Goal: Use online tool/utility: Use online tool/utility

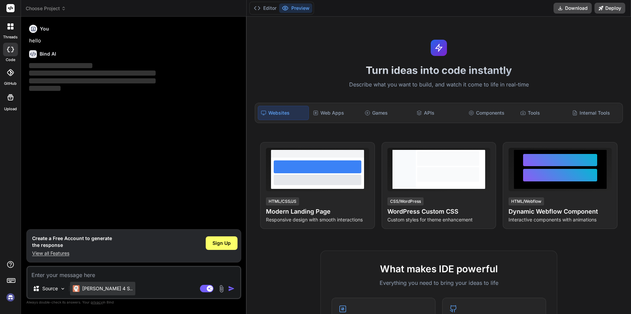
click at [105, 286] on p "[PERSON_NAME] 4 S.." at bounding box center [107, 288] width 50 height 7
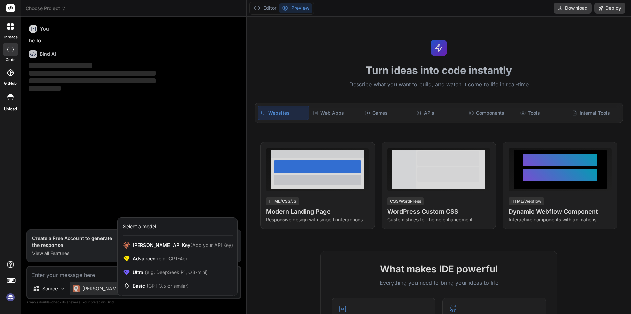
click at [106, 274] on div at bounding box center [315, 157] width 631 height 314
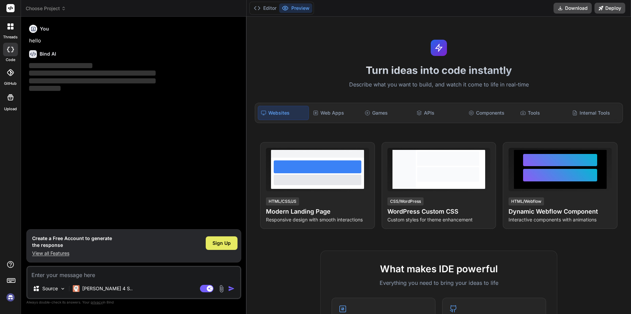
click at [215, 244] on span "Sign Up" at bounding box center [222, 242] width 18 height 7
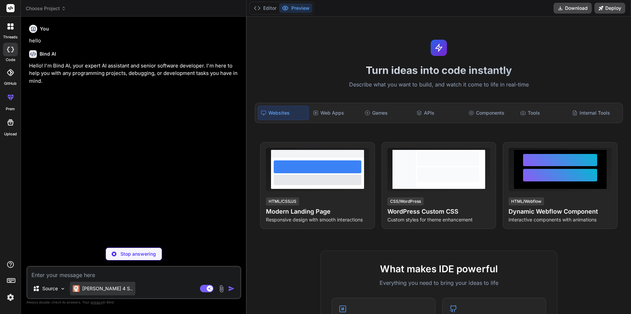
click at [110, 285] on div "[PERSON_NAME] 4 S.." at bounding box center [102, 288] width 65 height 14
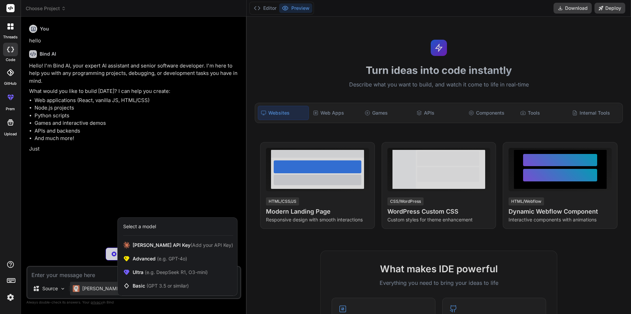
click at [101, 271] on div at bounding box center [315, 157] width 631 height 314
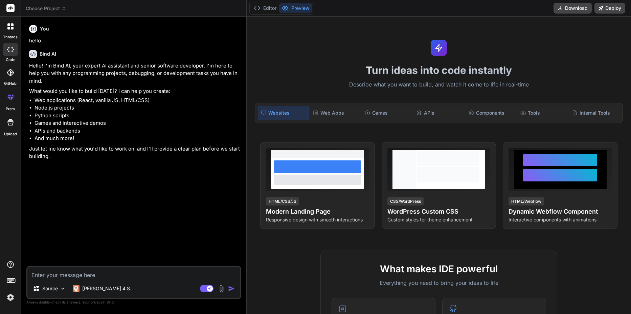
click at [102, 271] on textarea at bounding box center [133, 272] width 213 height 12
click at [55, 287] on p "Source" at bounding box center [50, 288] width 16 height 7
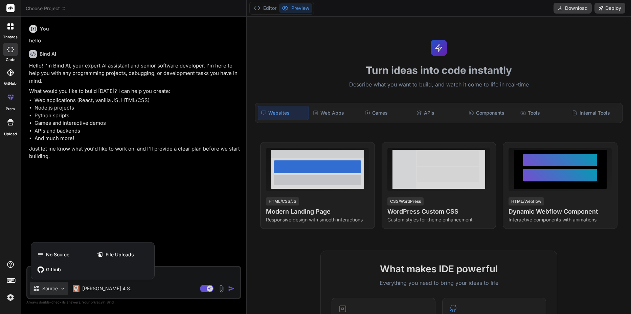
click at [165, 272] on div at bounding box center [315, 157] width 631 height 314
type textarea "x"
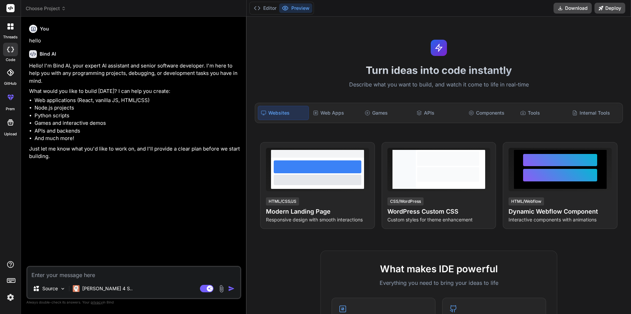
click at [127, 276] on textarea at bounding box center [133, 272] width 213 height 12
paste textarea "<!LOREMIP dolo> <sita cons="ad" eli="sed"> <doei> <temp incidid="UTL-0"> <etdo …"
type textarea "<!LOREMIP dolo> <sita cons="ad" eli="sed"> <doei> <temp incidid="UTL-0"> <etdo …"
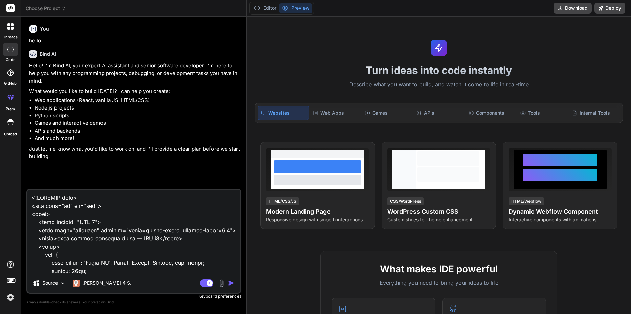
scroll to position [7509, 0]
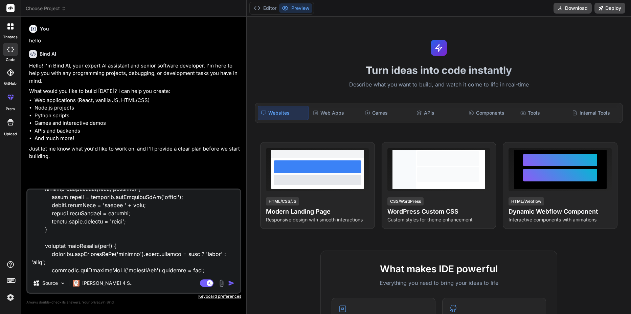
type textarea "x"
type textarea "<!LOREMIP dolo> <sita cons="ad" eli="sed"> <doei> <temp incidid="UTL-0"> <etdo …"
type textarea "x"
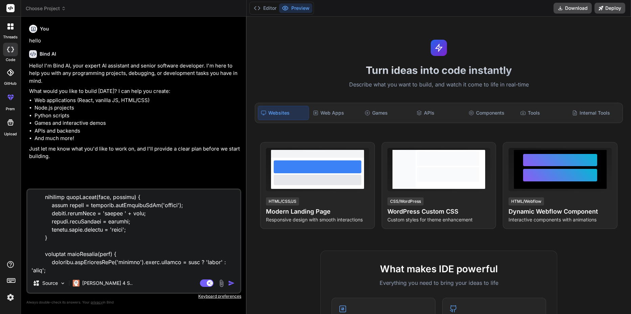
type textarea "<!LOREMIP dolo> <sita cons="ad" eli="sed"> <doei> <temp incidid="UTL-0"> <etdo …"
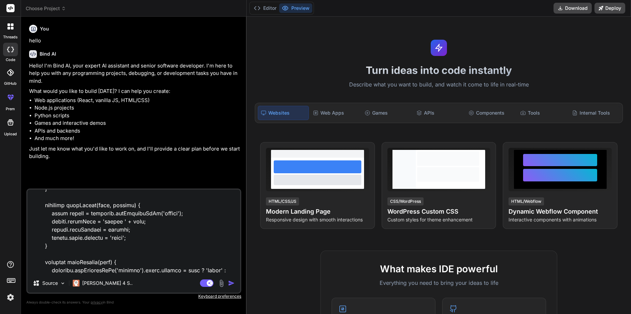
type textarea "x"
type textarea "<!LOREMIP dolo> <sita cons="ad" eli="sed"> <doei> <temp incidid="UTL-0"> <etdo …"
type textarea "x"
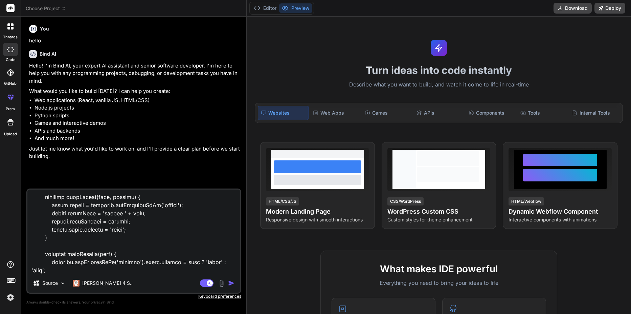
type textarea "<!LOREMIP dolo> <sita cons="ad" eli="sed"> <doei> <temp incidid="UTL-0"> <etdo …"
type textarea "x"
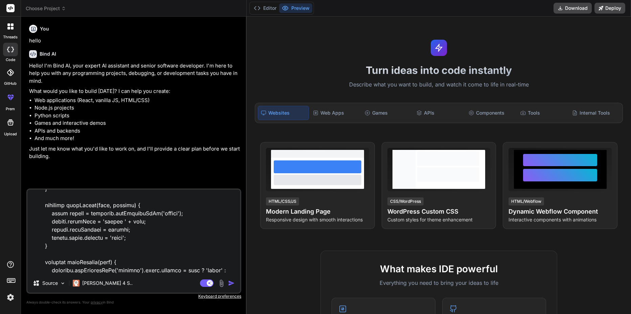
type textarea "<!LOREMIP dolo> <sita cons="ad" eli="sed"> <doei> <temp incidid="UTL-0"> <etdo …"
type textarea "x"
type textarea "<!LOREMIP dolo> <sita cons="ad" eli="sed"> <doei> <temp incidid="UTL-0"> <etdo …"
type textarea "x"
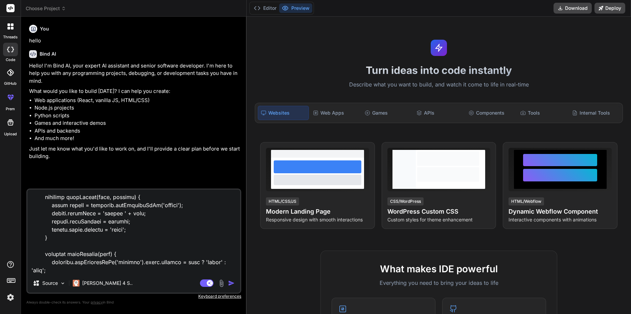
type textarea "<!LOREMIP dolo> <sita cons="ad" eli="sed"> <doei> <temp incidid="UTL-0"> <etdo …"
type textarea "x"
type textarea "<!LOREMIP dolo> <sita cons="ad" eli="sed"> <doei> <temp incidid="UTL-0"> <etdo …"
type textarea "x"
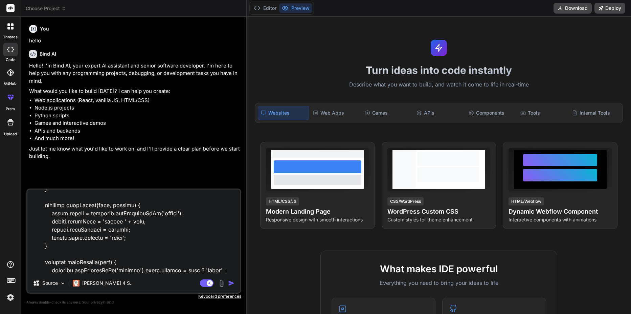
type textarea "<!LOREMIP dolo> <sita cons="ad" eli="sed"> <doei> <temp incidid="UTL-0"> <etdo …"
type textarea "x"
type textarea "<!LOREMIP dolo> <sita cons="ad" eli="sed"> <doei> <temp incidid="UTL-0"> <etdo …"
type textarea "x"
type textarea "<!LOREMIP dolo> <sita cons="ad" eli="sed"> <doei> <temp incidid="UTL-0"> <etdo …"
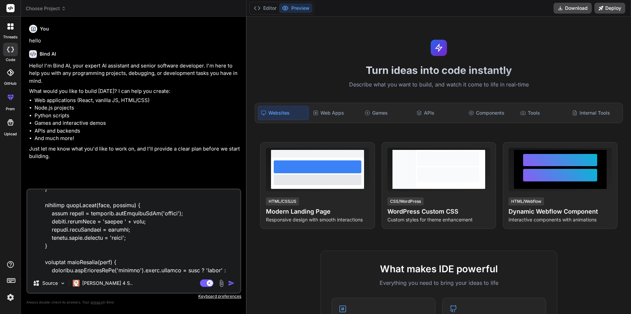
type textarea "x"
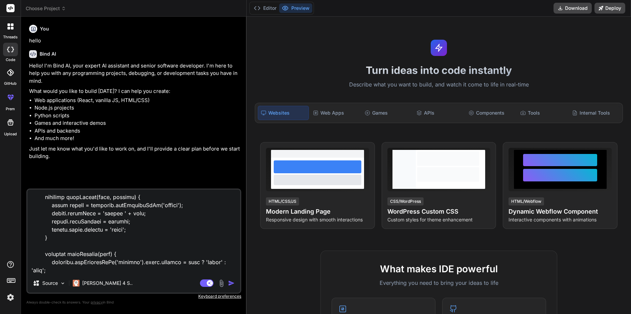
type textarea "<!LOREMIP dolo> <sita cons="ad" eli="sed"> <doei> <temp incidid="UTL-0"> <etdo …"
type textarea "x"
type textarea "<!LOREMIP dolo> <sita cons="ad" eli="sed"> <doei> <temp incidid="UTL-0"> <etdo …"
type textarea "x"
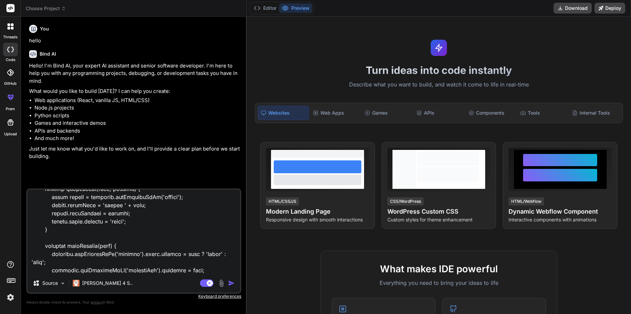
type textarea "<!LOREMIP dolo> <sita cons="ad" eli="sed"> <doei> <temp incidid="UTL-0"> <etdo …"
type textarea "x"
type textarea "<!LOREMIP dolo> <sita cons="ad" eli="sed"> <doei> <temp incidid="UTL-0"> <etdo …"
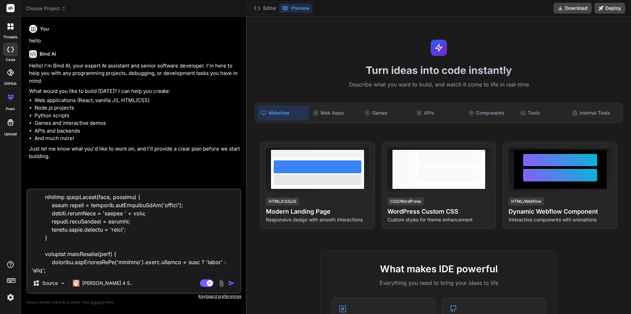
type textarea "x"
type textarea "<!LOREMIP dolo> <sita cons="ad" eli="sed"> <doei> <temp incidid="UTL-0"> <etdo …"
type textarea "x"
type textarea "<!LOREMIP dolo> <sita cons="ad" eli="sed"> <doei> <temp incidid="UTL-0"> <etdo …"
type textarea "x"
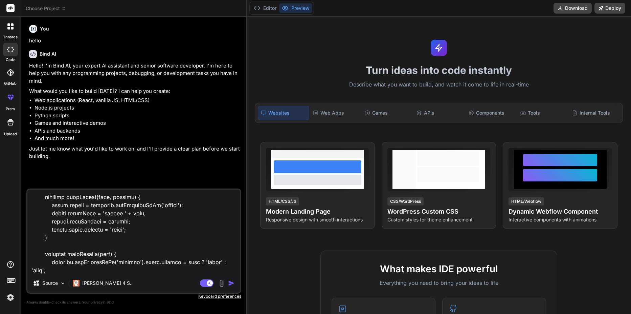
type textarea "<!LOREMIP dolo> <sita cons="ad" eli="sed"> <doei> <temp incidid="UTL-0"> <etdo …"
type textarea "x"
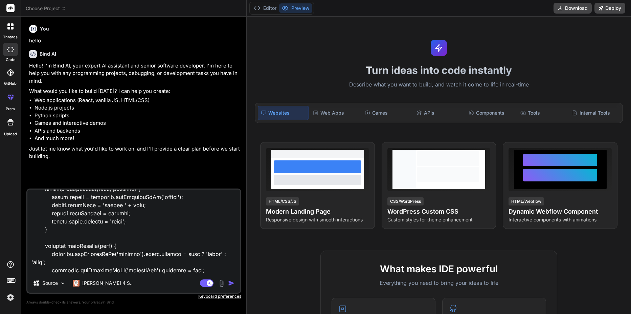
type textarea "<!LOREMIP dolo> <sita cons="ad" eli="sed"> <doei> <temp incidid="UTL-0"> <etdo …"
type textarea "x"
type textarea "<!LOREMIP dolo> <sita cons="ad" eli="sed"> <doei> <temp incidid="UTL-0"> <etdo …"
type textarea "x"
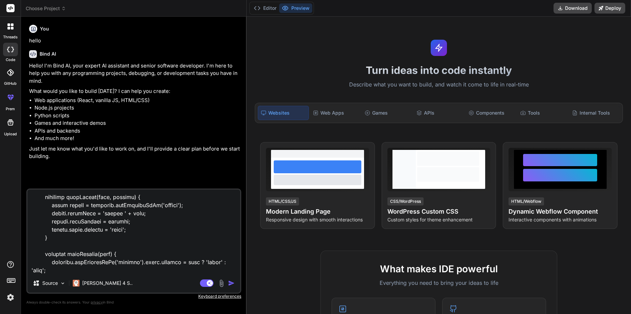
type textarea "<!LOREMIP dolo> <sita cons="ad" eli="sed"> <doei> <temp incidid="UTL-0"> <etdo …"
type textarea "x"
type textarea "<!LOREMIP dolo> <sita cons="ad" eli="sed"> <doei> <temp incidid="UTL-0"> <etdo …"
type textarea "x"
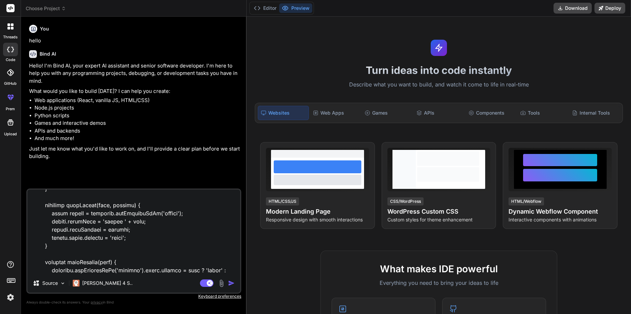
type textarea "<!LOREMIP dolo> <sita cons="ad" eli="sed"> <doei> <temp incidid="UTL-0"> <etdo …"
type textarea "x"
type textarea "<!LOREMIP dolo> <sita cons="ad" eli="sed"> <doei> <temp incidid="UTL-0"> <etdo …"
type textarea "x"
type textarea "<!LOREMIP dolo> <sita cons="ad" eli="sed"> <doei> <temp incidid="UTL-0"> <etdo …"
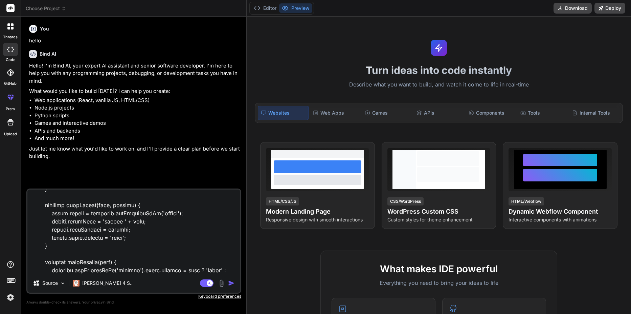
type textarea "x"
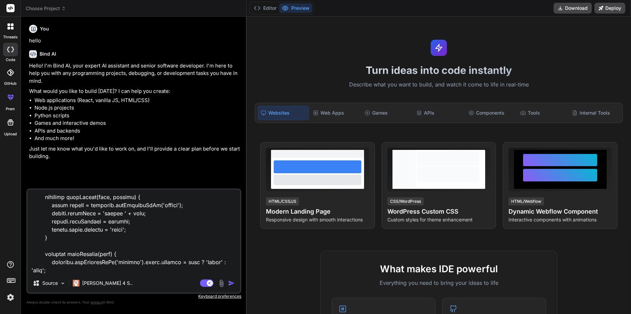
type textarea "<!LOREMIP dolo> <sita cons="ad" eli="sed"> <doei> <temp incidid="UTL-0"> <etdo …"
type textarea "x"
type textarea "<!LOREMIP dolo> <sita cons="ad" eli="sed"> <doei> <temp incidid="UTL-0"> <etdo …"
type textarea "x"
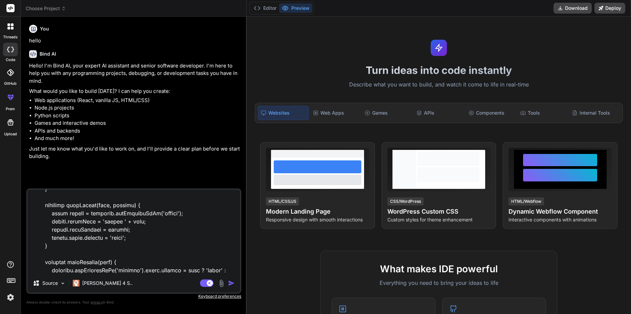
type textarea "<!LOREMIP dolo> <sita cons="ad" eli="sed"> <doei> <temp incidid="UTL-0"> <etdo …"
type textarea "x"
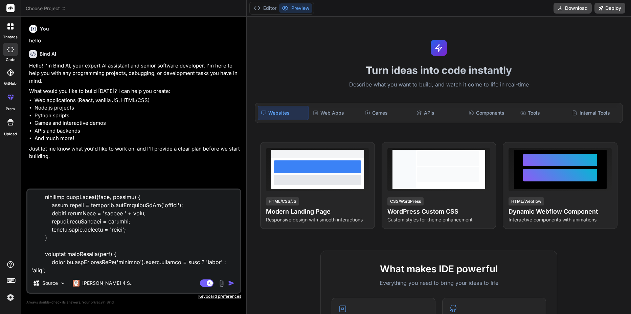
type textarea "<!LOREMIP dolo> <sita cons="ad" eli="sed"> <doei> <temp incidid="UTL-0"> <etdo …"
type textarea "x"
type textarea "<!LOREMIP dolo> <sita cons="ad" eli="sed"> <doei> <temp incidid="UTL-0"> <etdo …"
type textarea "x"
type textarea "<!LOREMIP dolo> <sita cons="ad" eli="sed"> <doei> <temp incidid="UTL-0"> <etdo …"
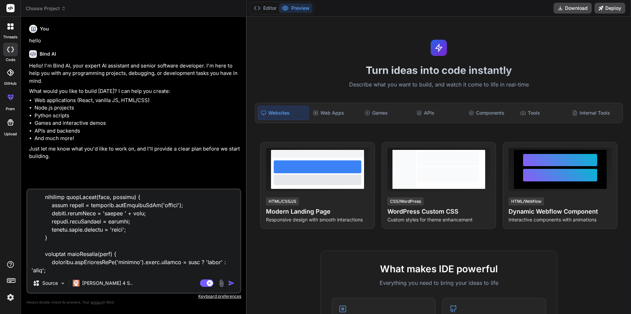
type textarea "x"
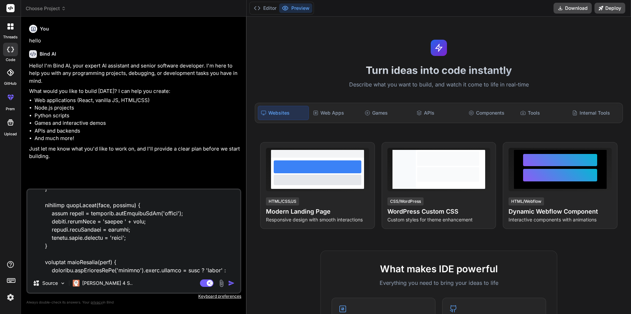
type textarea "<!LOREMIP dolo> <sita cons="ad" eli="sed"> <doei> <temp incidid="UTL-0"> <etdo …"
type textarea "x"
type textarea "<!LOREMIP dolo> <sita cons="ad" eli="sed"> <doei> <temp incidid="UTL-0"> <etdo …"
type textarea "x"
type textarea "<!LOREMIP dolo> <sita cons="ad" eli="sed"> <doei> <temp incidid="UTL-0"> <etdo …"
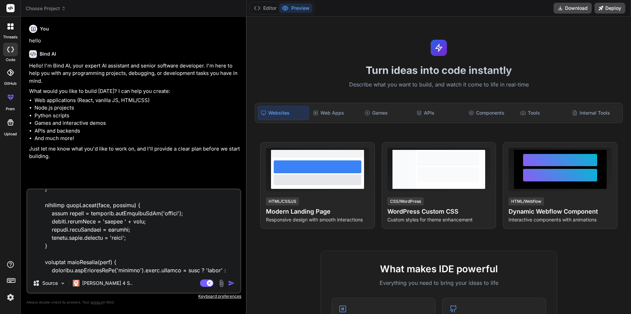
type textarea "x"
type textarea "<!LOREMIP dolo> <sita cons="ad" eli="sed"> <doei> <temp incidid="UTL-0"> <etdo …"
type textarea "x"
type textarea "<!LOREMIP dolo> <sita cons="ad" eli="sed"> <doei> <temp incidid="UTL-0"> <etdo …"
type textarea "x"
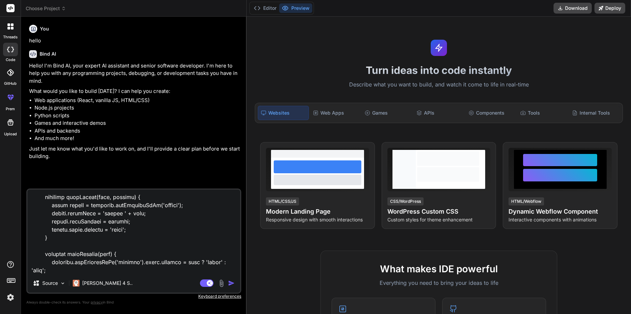
type textarea "<!LOREMIP dolo> <sita cons="ad" eli="sed"> <doei> <temp incidid="UTL-0"> <etdo …"
type textarea "x"
type textarea "<!LOREMIP dolo> <sita cons="ad" eli="sed"> <doei> <temp incidid="UTL-0"> <etdo …"
type textarea "x"
type textarea "<!LOREMIP dolo> <sita cons="ad" eli="sed"> <doei> <temp incidid="UTL-0"> <etdo …"
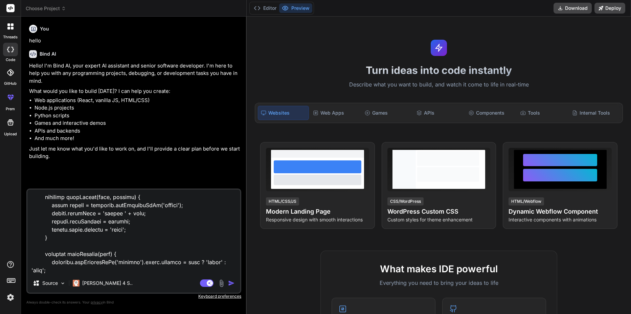
type textarea "x"
type textarea "<!LOREMIP dolo> <sita cons="ad" eli="sed"> <doei> <temp incidid="UTL-0"> <etdo …"
type textarea "x"
type textarea "<!LOREMIP dolo> <sita cons="ad" eli="sed"> <doei> <temp incidid="UTL-0"> <etdo …"
type textarea "x"
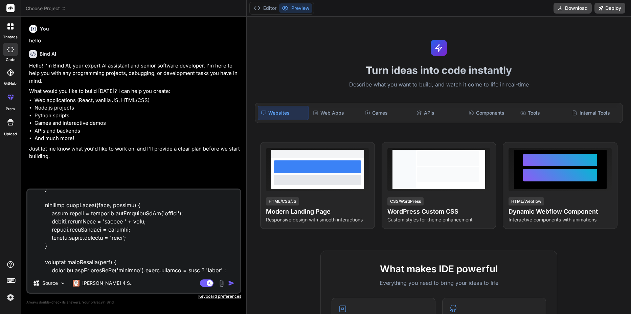
type textarea "<!LOREMIP dolo> <sita cons="ad" eli="sed"> <doei> <temp incidid="UTL-0"> <etdo …"
type textarea "x"
type textarea "<!LOREMIP dolo> <sita cons="ad" eli="sed"> <doei> <temp incidid="UTL-0"> <etdo …"
type textarea "x"
type textarea "<!LOREMIP dolo> <sita cons="ad" eli="sed"> <doei> <temp incidid="UTL-0"> <etdo …"
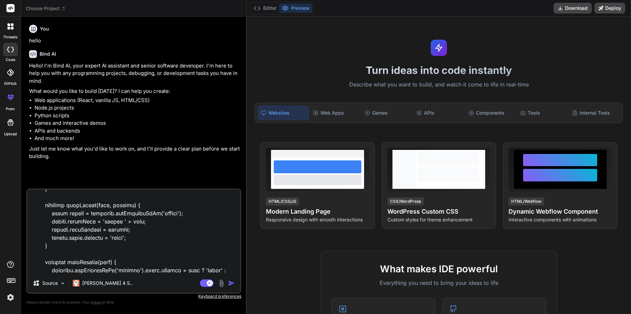
type textarea "x"
type textarea "<!LOREMIP dolo> <sita cons="ad" eli="sed"> <doei> <temp incidid="UTL-0"> <etdo …"
type textarea "x"
type textarea "<!LOREMIP dolo> <sita cons="ad" eli="sed"> <doei> <temp incidid="UTL-0"> <etdo …"
type textarea "x"
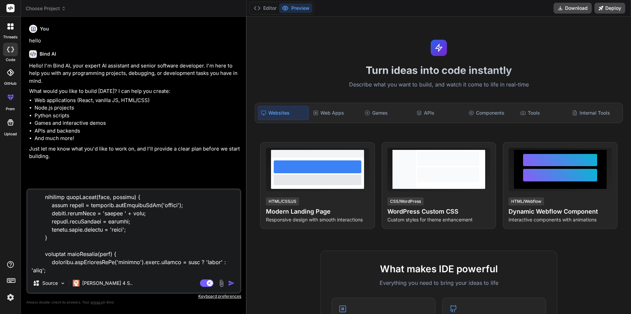
type textarea "<!LOREMIP dolo> <sita cons="ad" eli="sed"> <doei> <temp incidid="UTL-0"> <etdo …"
type textarea "x"
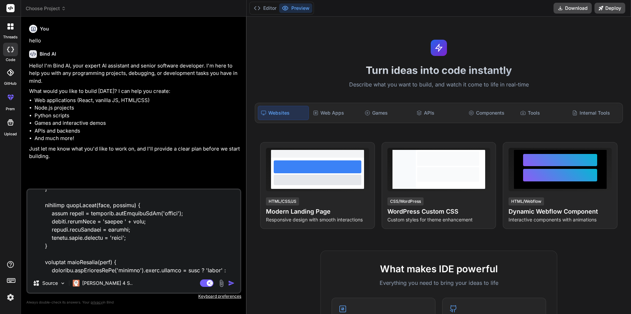
type textarea "<!LOREMIP dolo> <sita cons="ad" eli="sed"> <doei> <temp incidid="UTL-0"> <etdo …"
type textarea "x"
type textarea "<!LOREMIP dolo> <sita cons="ad" eli="sed"> <doei> <temp incidid="UTL-0"> <etdo …"
type textarea "x"
type textarea "<!LOREMIP dolo> <sita cons="ad" eli="sed"> <doei> <temp incidid="UTL-0"> <etdo …"
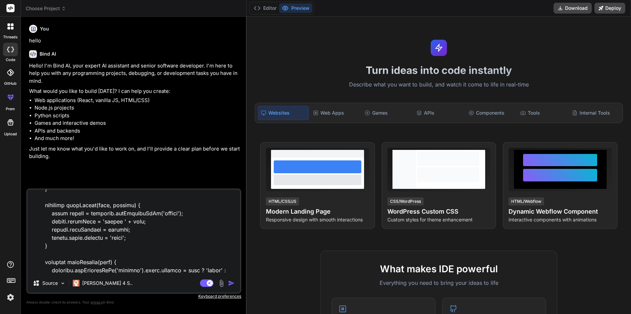
type textarea "x"
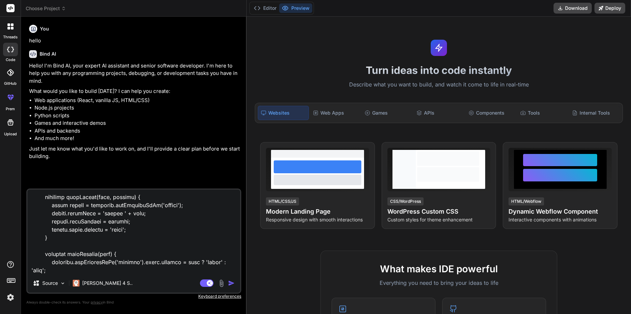
type textarea "<!LOREMIP dolo> <sita cons="ad" eli="sed"> <doei> <temp incidid="UTL-0"> <etdo …"
type textarea "x"
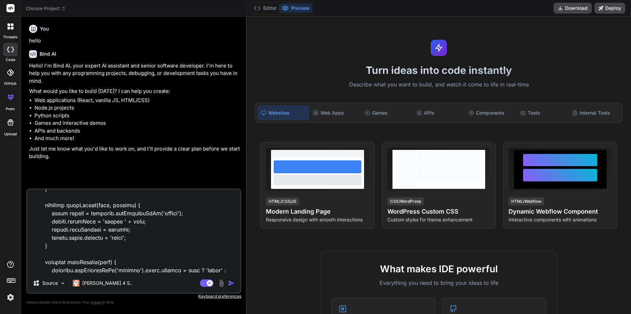
type textarea "<!LOREMIP dolo> <sita cons="ad" eli="sed"> <doei> <temp incidid="UTL-0"> <etdo …"
type textarea "x"
type textarea "<!LOREMIP dolo> <sita cons="ad" eli="sed"> <doei> <temp incidid="UTL-0"> <etdo …"
click at [56, 284] on p "Source" at bounding box center [50, 282] width 16 height 7
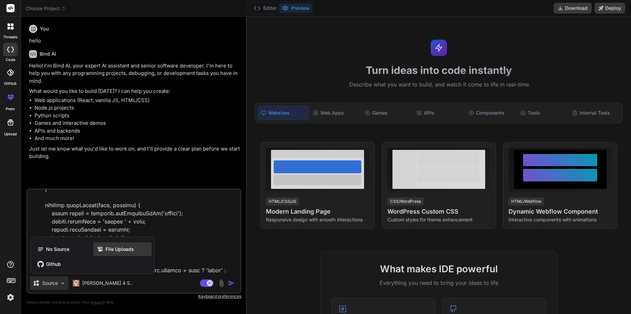
click at [103, 249] on icon at bounding box center [100, 248] width 7 height 7
type textarea "x"
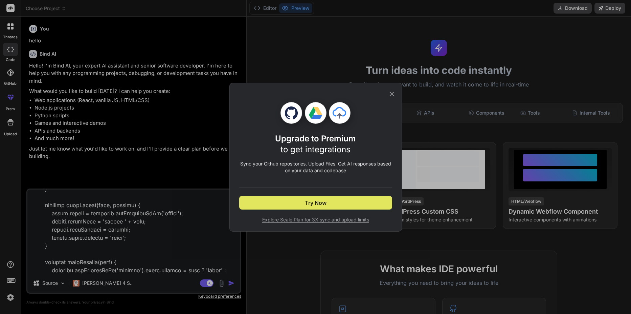
click at [348, 197] on button "Try Now" at bounding box center [315, 203] width 153 height 14
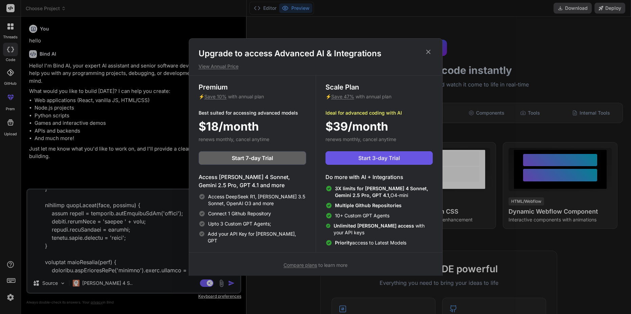
click at [369, 158] on span "Start 3-day Trial" at bounding box center [380, 158] width 42 height 8
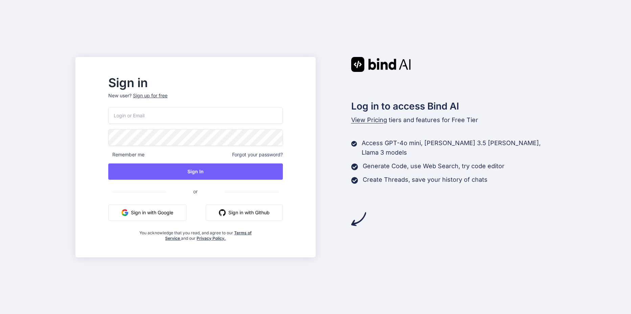
click at [161, 210] on button "Sign in with Google" at bounding box center [147, 212] width 78 height 16
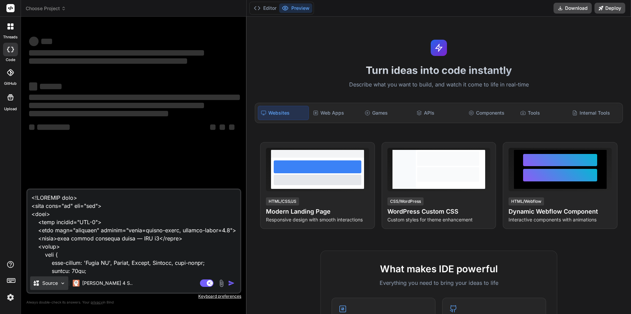
click at [49, 283] on p "Source" at bounding box center [50, 282] width 16 height 7
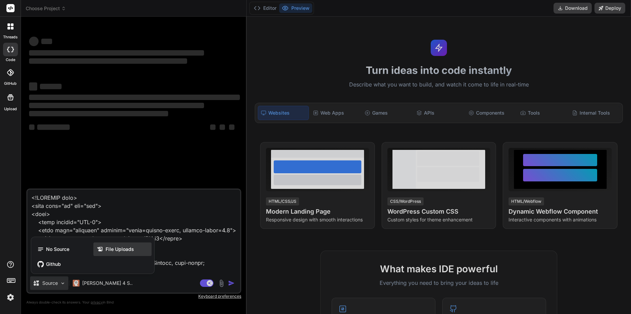
click at [103, 245] on div "File Uploads" at bounding box center [122, 249] width 58 height 14
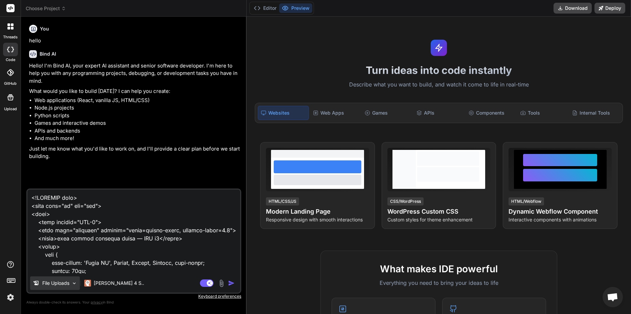
click at [71, 286] on div "File Uploads" at bounding box center [55, 283] width 50 height 14
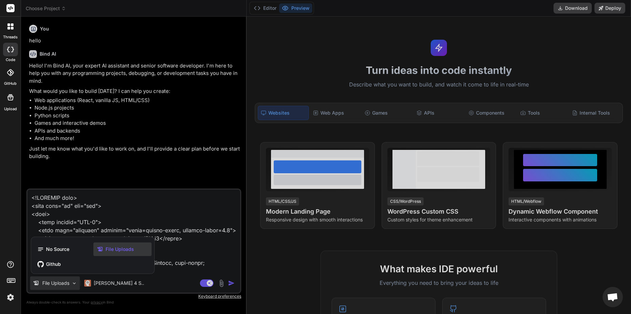
click at [114, 250] on span "File Uploads" at bounding box center [120, 248] width 28 height 7
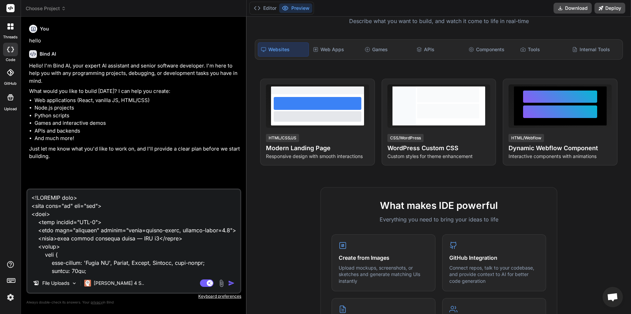
scroll to position [169, 0]
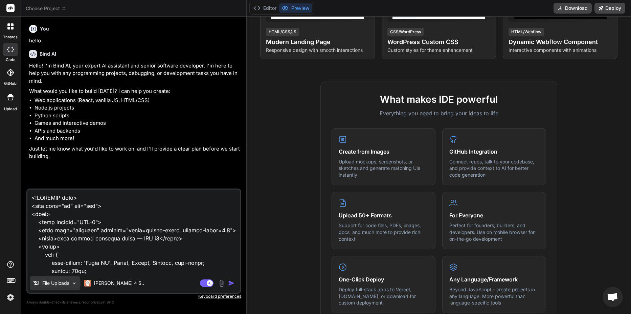
click at [69, 286] on div "File Uploads" at bounding box center [55, 283] width 50 height 14
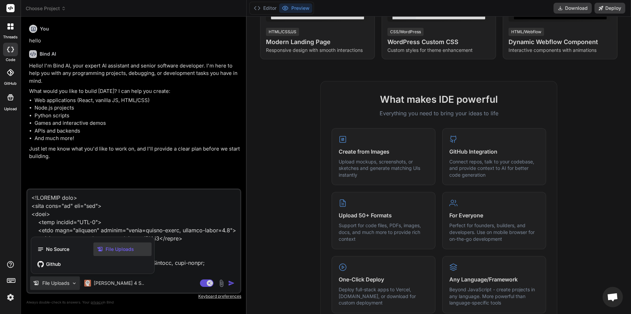
drag, startPoint x: 69, startPoint y: 286, endPoint x: 141, endPoint y: 252, distance: 79.5
click at [141, 252] on div "File Uploads" at bounding box center [122, 249] width 58 height 14
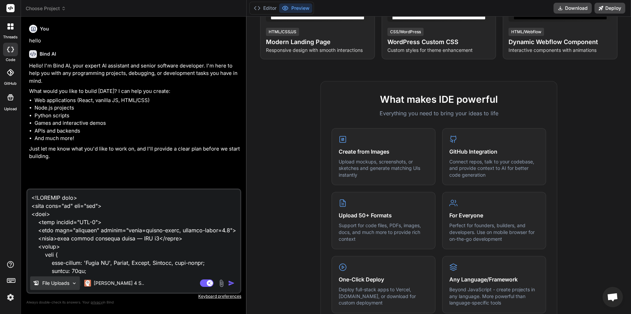
click at [76, 284] on img at bounding box center [74, 283] width 6 height 6
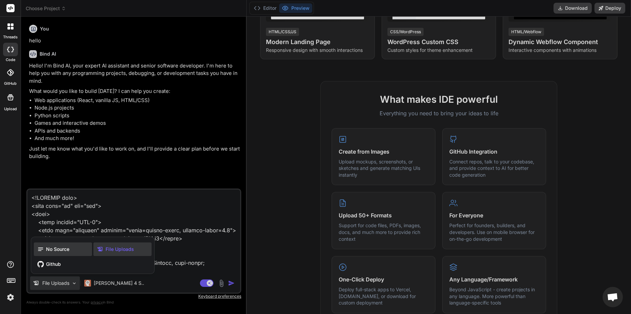
click at [71, 253] on div "No Source" at bounding box center [63, 249] width 58 height 14
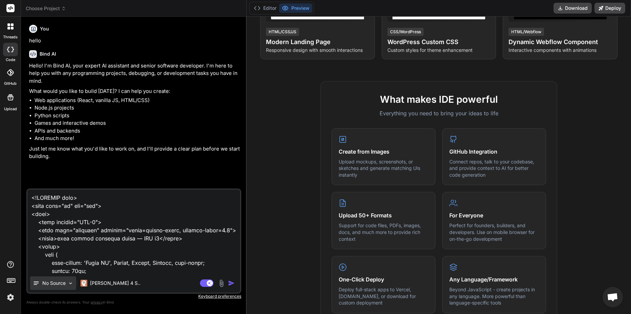
click at [67, 280] on div "No Source" at bounding box center [53, 283] width 46 height 14
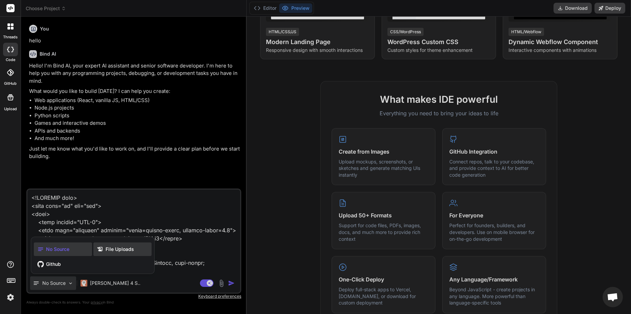
click at [132, 246] on span "File Uploads" at bounding box center [120, 248] width 28 height 7
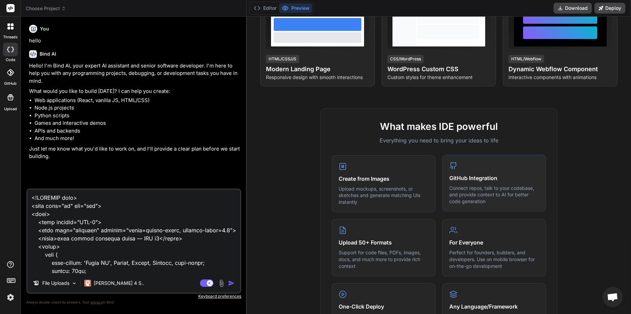
scroll to position [0, 0]
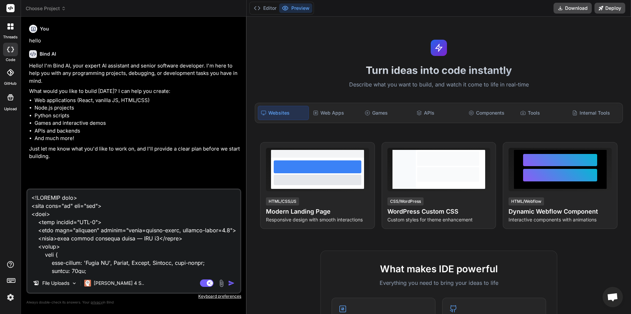
click at [223, 282] on img at bounding box center [222, 283] width 8 height 8
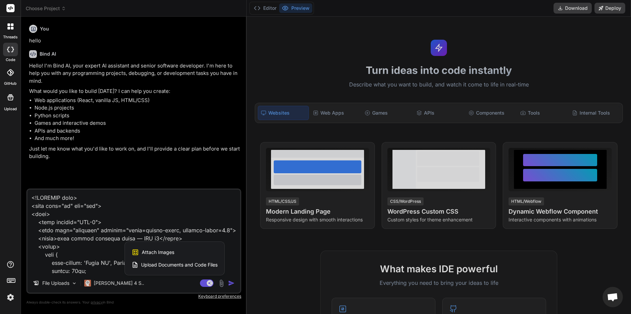
click at [190, 264] on span "Upload Documents and Code Files" at bounding box center [179, 264] width 77 height 7
type textarea "x"
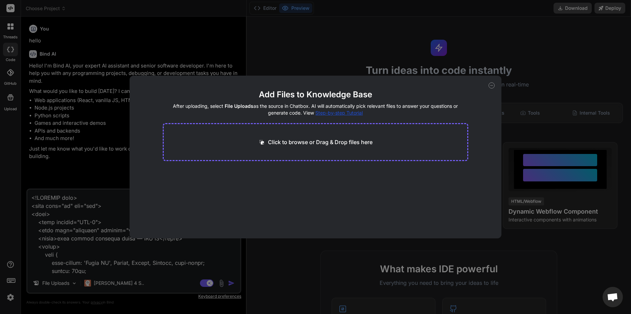
click at [289, 139] on p "Click to browse or Drag & Drop files here" at bounding box center [320, 142] width 105 height 8
type input "C:\fakepath\fmy-04-second.csv"
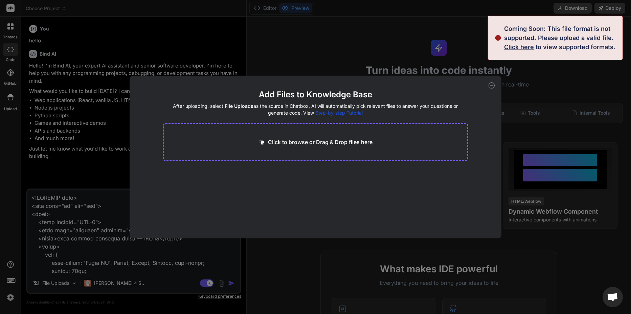
type textarea "x"
click at [346, 141] on p "Click to browse or Drag & Drop files here" at bounding box center [320, 142] width 105 height 8
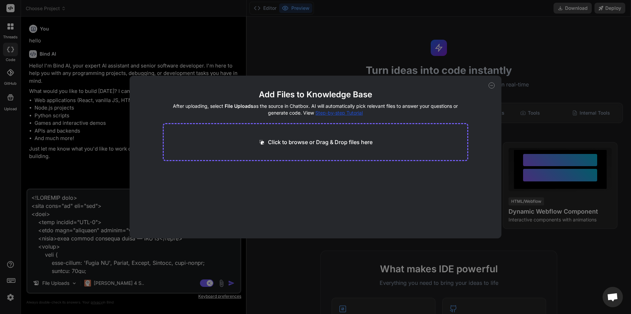
type textarea "x"
drag, startPoint x: 318, startPoint y: 136, endPoint x: 319, endPoint y: 144, distance: 8.0
click at [318, 136] on div "Click to browse or Drag & Drop files here" at bounding box center [316, 142] width 306 height 38
click at [315, 142] on p "Click to browse or Drag & Drop files here" at bounding box center [320, 142] width 105 height 8
type input "C:\fakepath\fmy_step_1.txt"
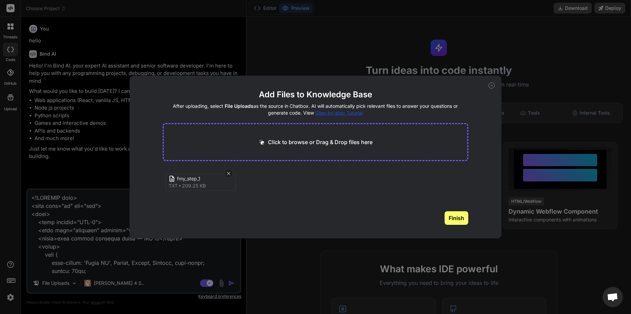
click at [450, 213] on button "Finish" at bounding box center [457, 218] width 24 height 14
click at [491, 84] on icon at bounding box center [492, 85] width 6 height 6
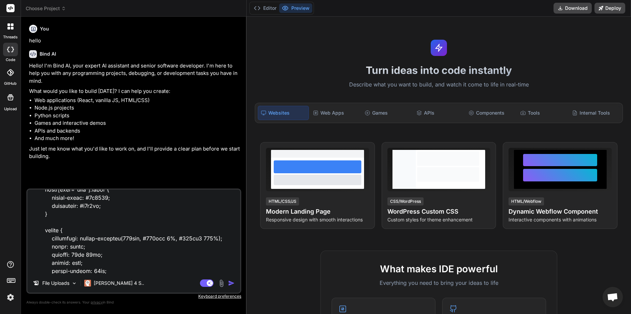
scroll to position [813, 0]
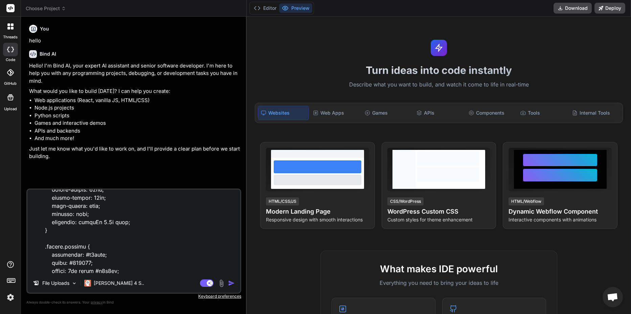
click at [232, 281] on img "button" at bounding box center [231, 282] width 7 height 7
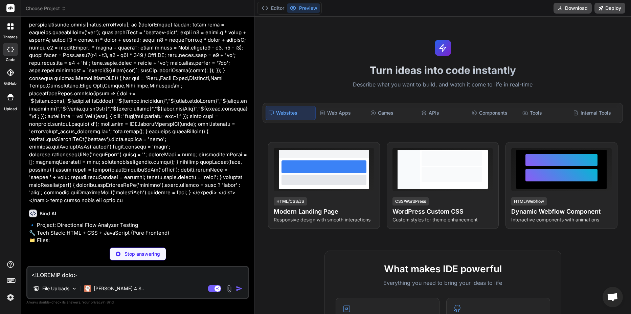
scroll to position [2046, 0]
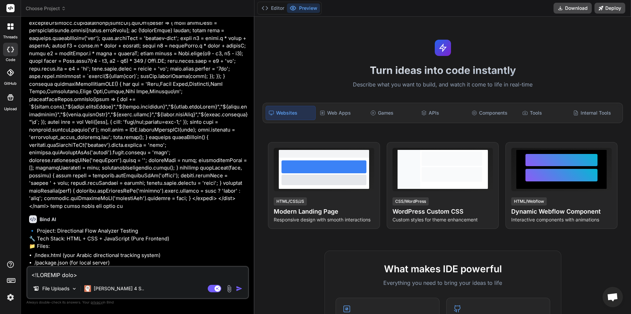
type textarea "x"
click at [129, 272] on textarea at bounding box center [137, 272] width 221 height 12
click at [227, 287] on img at bounding box center [229, 288] width 8 height 8
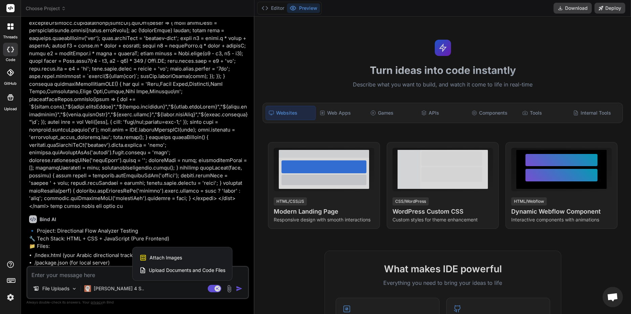
click at [212, 266] on span "Upload Documents and Code Files" at bounding box center [187, 269] width 77 height 7
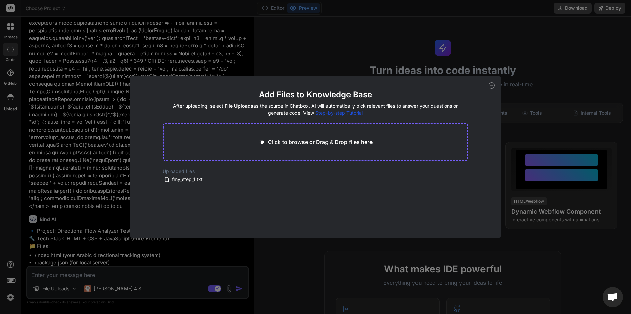
click at [490, 86] on icon at bounding box center [492, 85] width 6 height 6
type textarea "x"
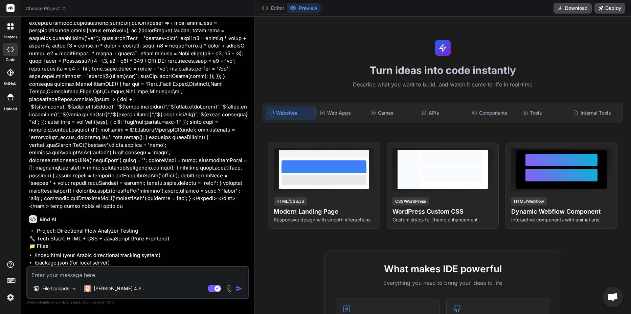
click at [89, 280] on div "File Uploads Claude 4 S.. Agent Mode. When this toggle is activated, AI automat…" at bounding box center [137, 281] width 223 height 33
click at [90, 276] on textarea at bounding box center [137, 272] width 221 height 12
type textarea "u"
type textarea "x"
type textarea "us"
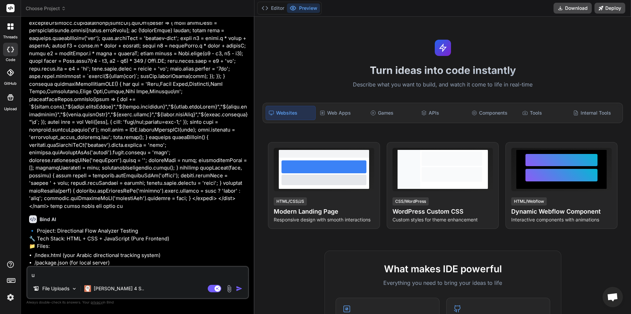
type textarea "x"
type textarea "use"
type textarea "x"
type textarea "use"
type textarea "x"
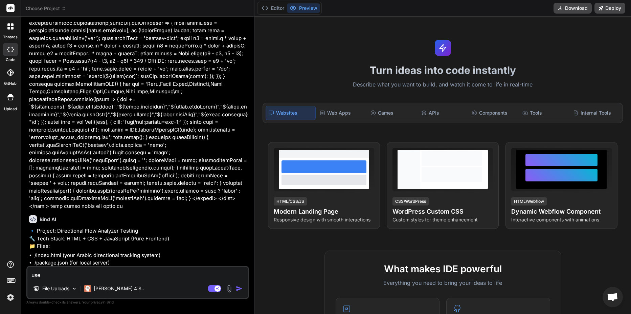
type textarea "use m"
type textarea "x"
type textarea "use my"
type textarea "x"
type textarea "use my"
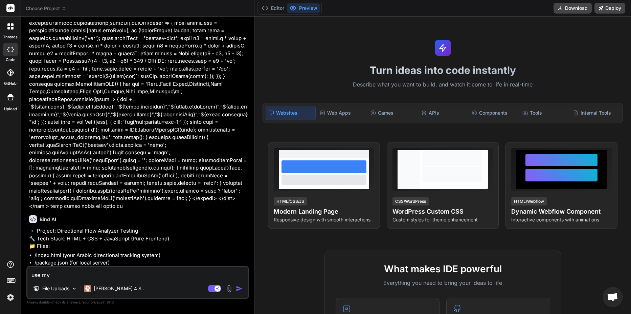
type textarea "x"
type textarea "use my u"
type textarea "x"
type textarea "use my up"
type textarea "x"
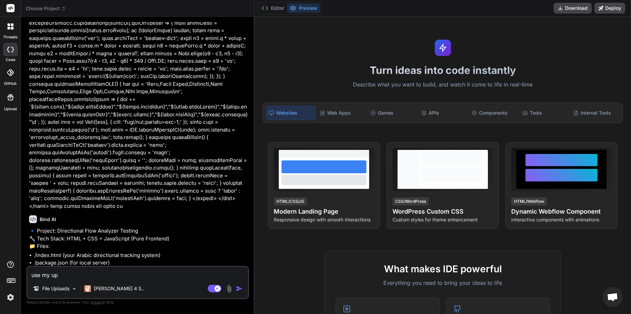
type textarea "use my upl"
type textarea "x"
type textarea "use my uplo"
type textarea "x"
type textarea "use my uploa"
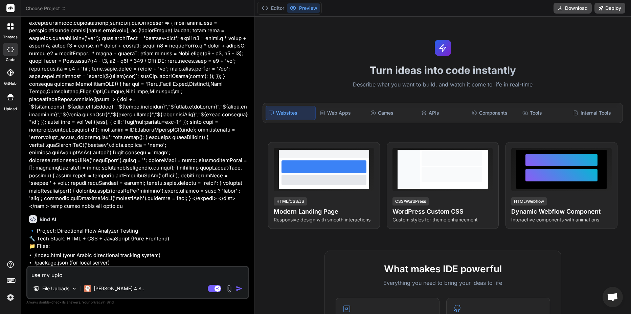
type textarea "x"
type textarea "use my upload"
type textarea "x"
type textarea "use my uploade"
type textarea "x"
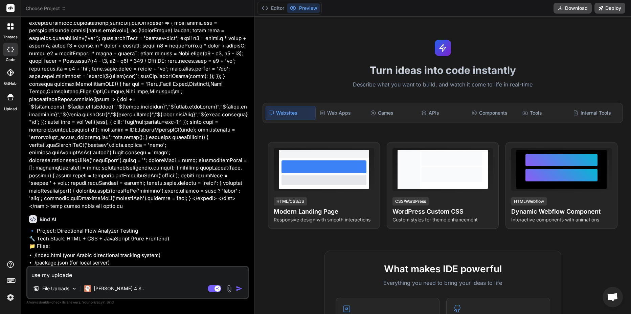
type textarea "use my uploaded"
type textarea "x"
type textarea "use my uploaded"
type textarea "x"
type textarea "use my uploaded f"
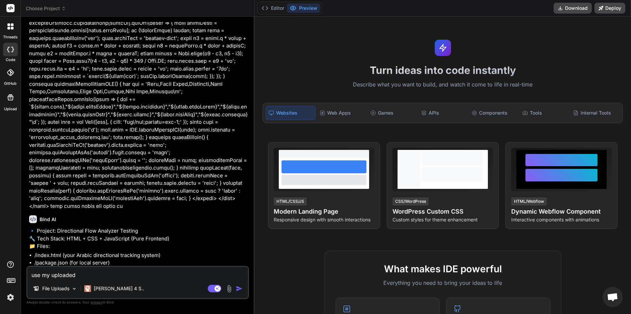
type textarea "x"
type textarea "use my uploaded fi"
type textarea "x"
type textarea "use my uploaded fil"
type textarea "x"
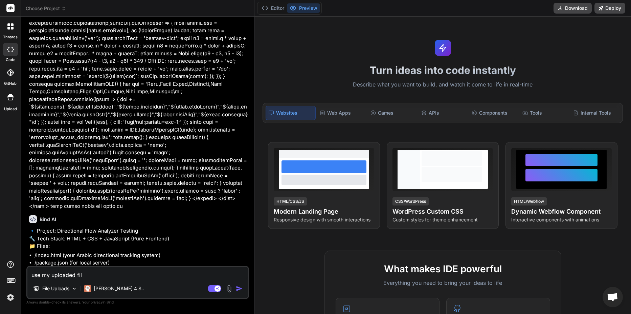
type textarea "use my uploaded file"
type textarea "x"
type textarea "use my uploaded file"
type textarea "x"
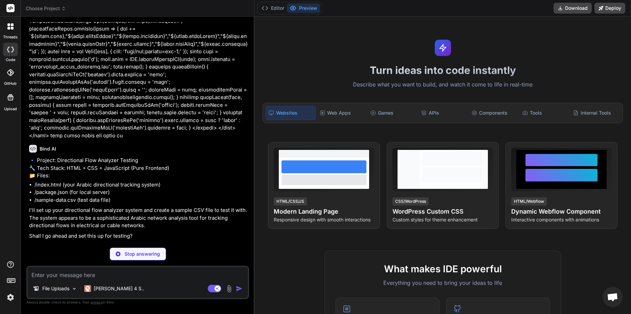
scroll to position [2117, 0]
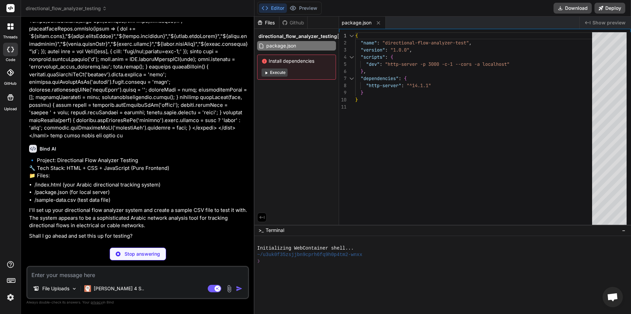
click at [276, 70] on button "Execute" at bounding box center [275, 72] width 26 height 8
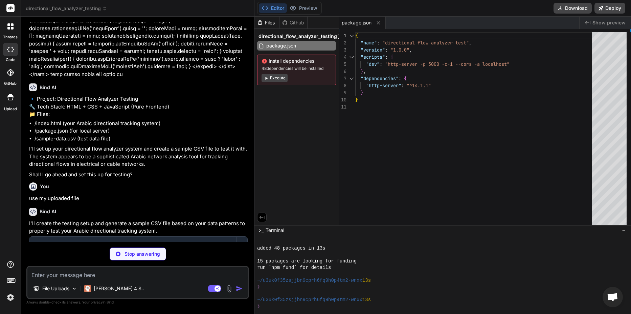
scroll to position [2181, 0]
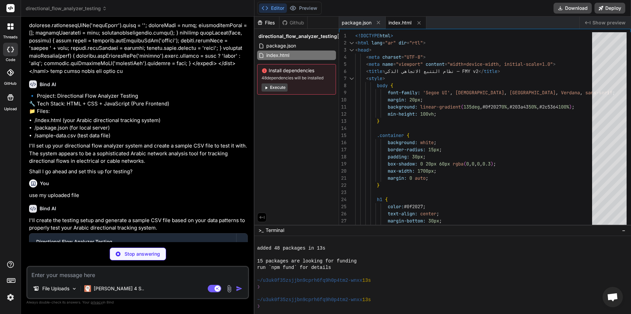
type textarea "x"
type textarea "324,2D_Shape_Group,1309.7539,685.5748,15.3380,8.2722,0.0000,,مستطيل,Transformer…"
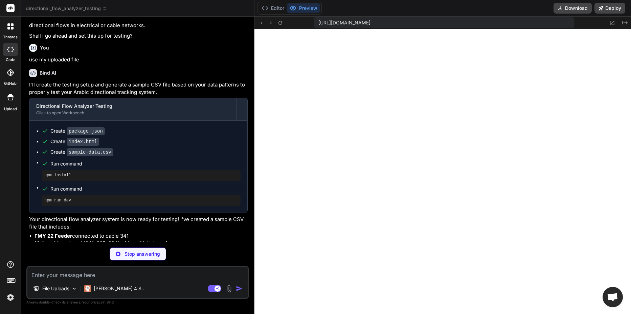
scroll to position [367, 0]
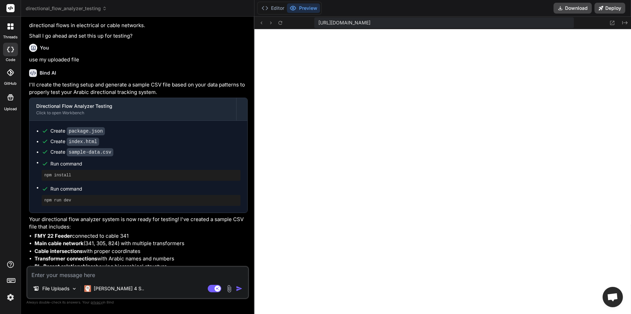
click at [145, 279] on div "File Uploads Claude 4 S.. Agent Mode. When this toggle is activated, AI automat…" at bounding box center [137, 281] width 223 height 33
click at [145, 275] on textarea at bounding box center [137, 272] width 221 height 12
click at [115, 285] on p "[PERSON_NAME] 4 S.." at bounding box center [119, 288] width 50 height 7
click at [120, 286] on p "[PERSON_NAME] 4 S.." at bounding box center [119, 288] width 50 height 7
click at [69, 287] on p "File Uploads" at bounding box center [55, 288] width 27 height 7
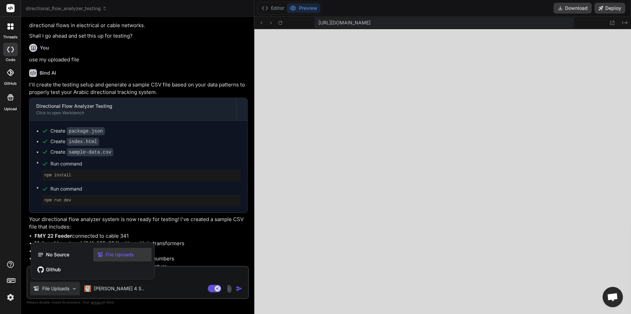
click at [182, 277] on div at bounding box center [315, 157] width 631 height 314
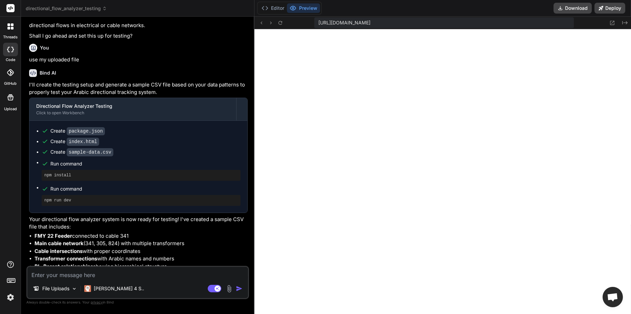
click at [227, 288] on img at bounding box center [229, 288] width 8 height 8
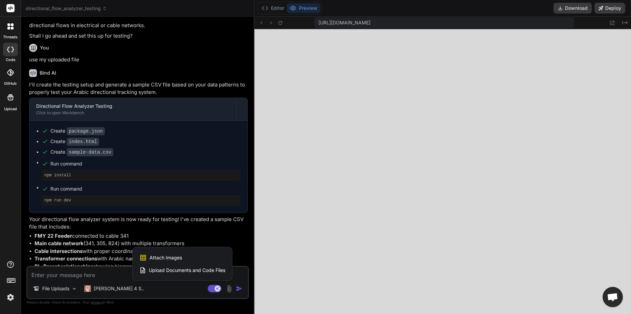
click at [111, 273] on div at bounding box center [315, 157] width 631 height 314
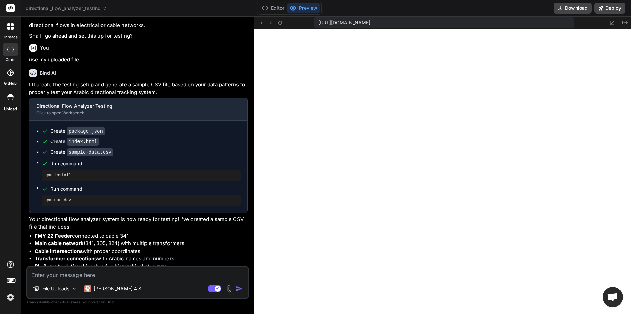
click at [93, 273] on textarea at bounding box center [137, 272] width 221 height 12
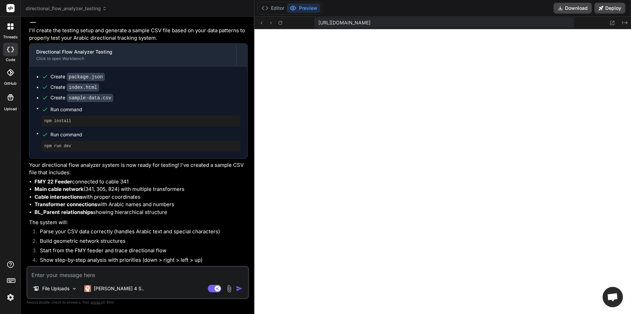
click at [228, 286] on img at bounding box center [229, 288] width 8 height 8
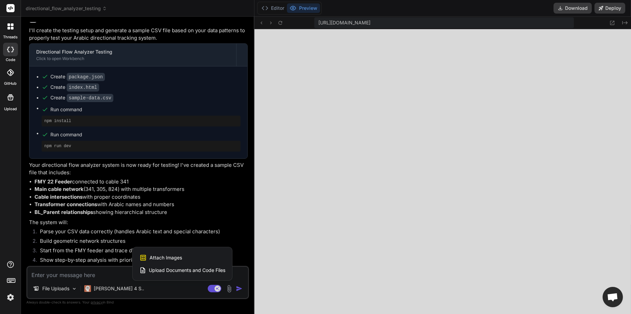
click at [222, 270] on span "Upload Documents and Code Files" at bounding box center [187, 269] width 77 height 7
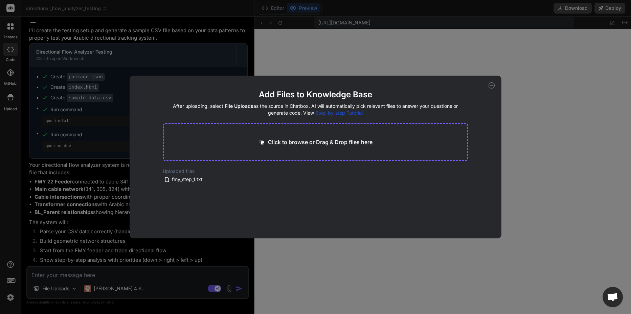
click at [307, 148] on div "Click to browse or Drag & Drop files here" at bounding box center [316, 142] width 306 height 38
click at [490, 83] on icon at bounding box center [492, 85] width 6 height 6
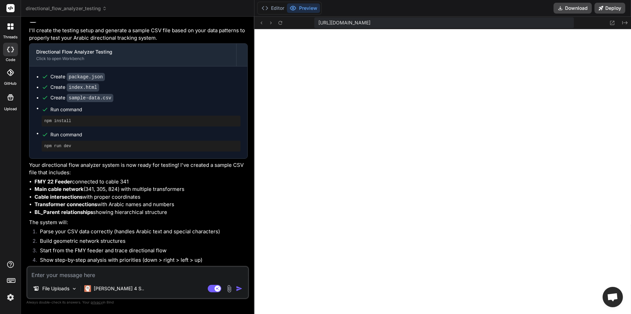
type textarea "x"
click at [113, 269] on textarea at bounding box center [137, 272] width 221 height 12
type textarea "c"
type textarea "x"
type textarea "ca"
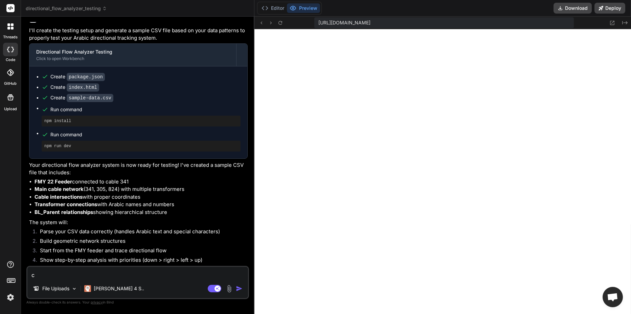
type textarea "x"
type textarea "can"
type textarea "x"
type textarea "can"
type textarea "x"
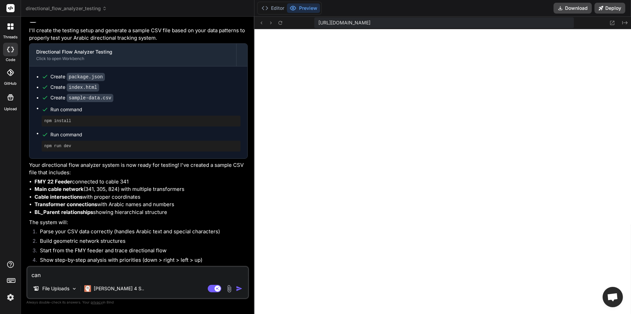
type textarea "can y"
type textarea "x"
type textarea "can yo"
type textarea "x"
type textarea "can you"
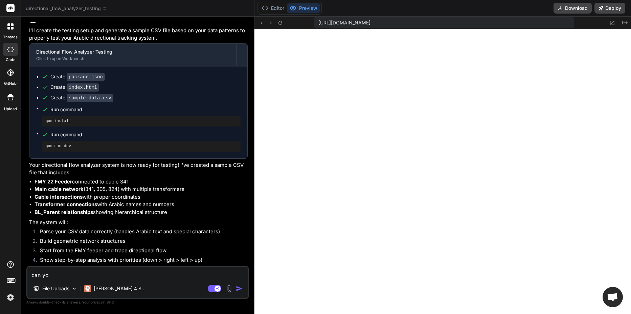
type textarea "x"
type textarea "can you"
type textarea "x"
type textarea "can you u"
type textarea "x"
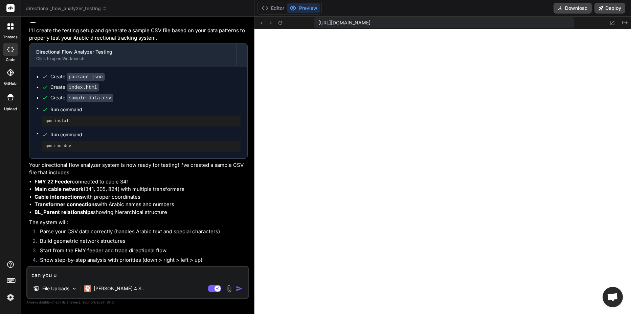
type textarea "can you us"
type textarea "x"
type textarea "can you use"
type textarea "x"
type textarea "can you use"
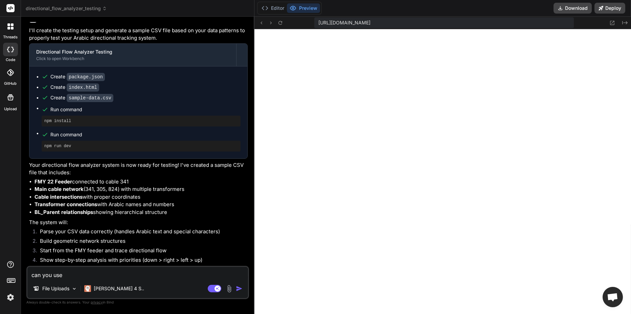
type textarea "x"
type textarea "can you use f"
type textarea "x"
type textarea "can you use fm"
type textarea "x"
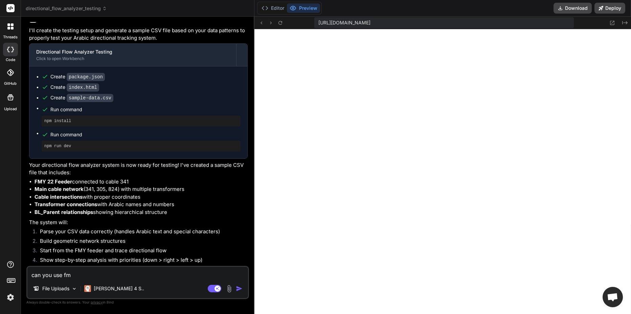
type textarea "can you use fmy"
type textarea "x"
type textarea "can you use fmy_"
type textarea "x"
type textarea "can you use fmy_s"
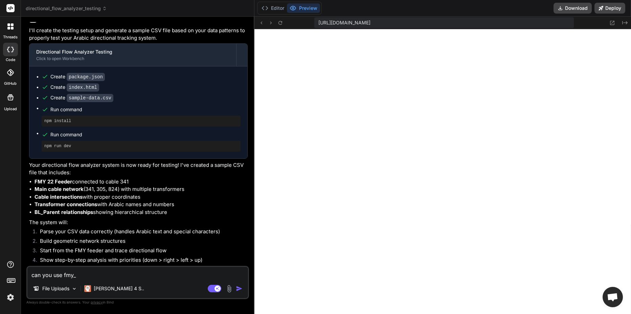
type textarea "x"
type textarea "can you use fmy_st"
type textarea "x"
type textarea "can you use fmy_ste"
type textarea "x"
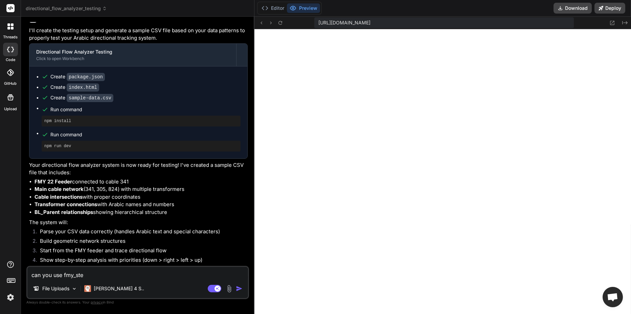
type textarea "can you use fmy_step"
type textarea "x"
type textarea "can you use fmy_step"
type textarea "x"
type textarea "can you use fmy_step f"
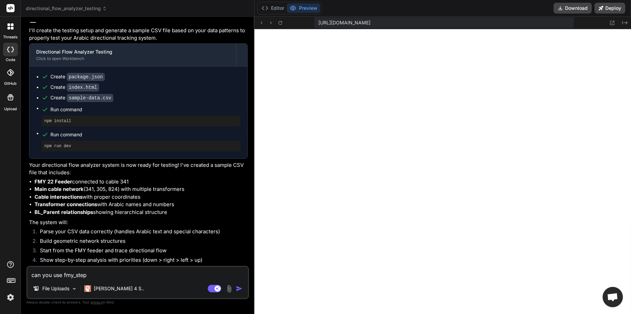
type textarea "x"
type textarea "can you use fmy_step fi"
type textarea "x"
type textarea "can you use fmy_step fil"
type textarea "x"
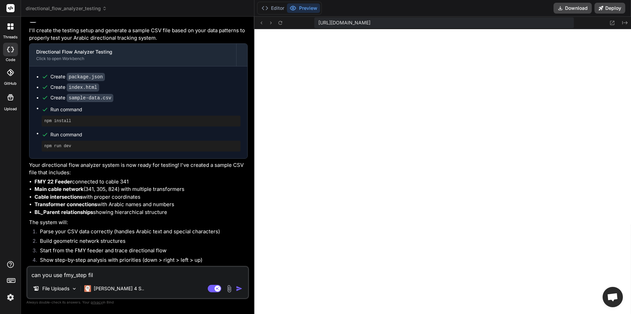
type textarea "can you use fmy_step file"
type textarea "x"
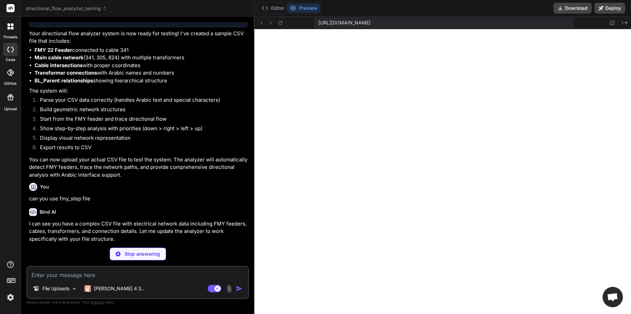
scroll to position [2502, 0]
click at [274, 10] on button "Editor" at bounding box center [273, 7] width 28 height 9
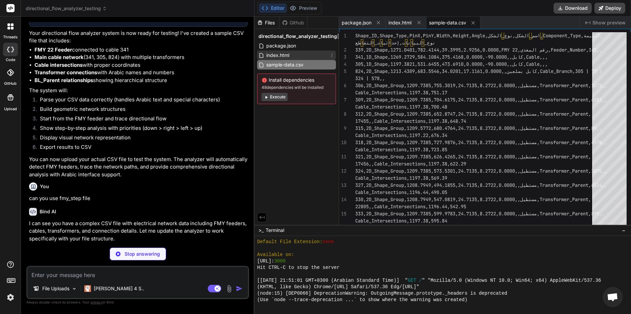
type textarea "x"
click at [279, 52] on span "index.html" at bounding box center [278, 55] width 24 height 8
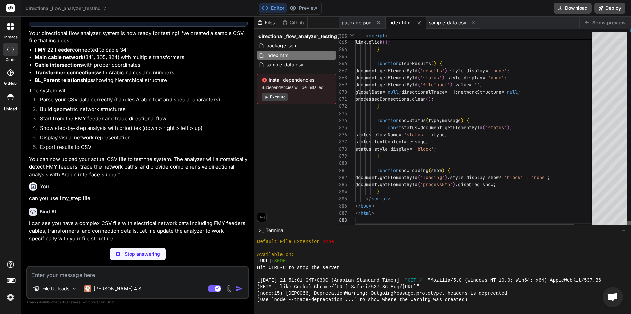
click at [627, 228] on div at bounding box center [629, 224] width 4 height 7
click at [228, 249] on div "Stop answering" at bounding box center [137, 253] width 223 height 13
click at [68, 291] on p "File Uploads" at bounding box center [55, 288] width 27 height 7
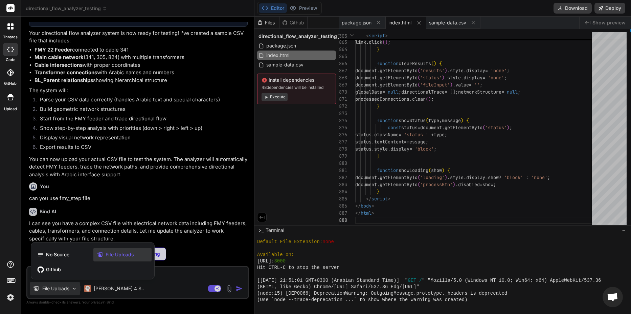
click at [114, 255] on span "File Uploads" at bounding box center [120, 254] width 28 height 7
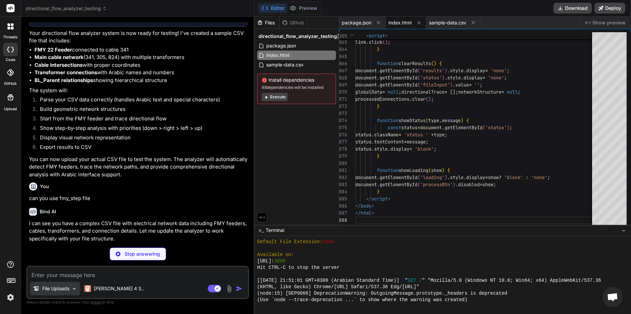
click at [60, 287] on p "File Uploads" at bounding box center [55, 288] width 27 height 7
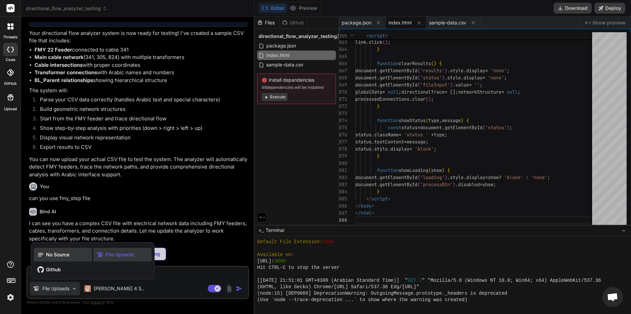
click at [75, 252] on div "No Source" at bounding box center [63, 254] width 58 height 14
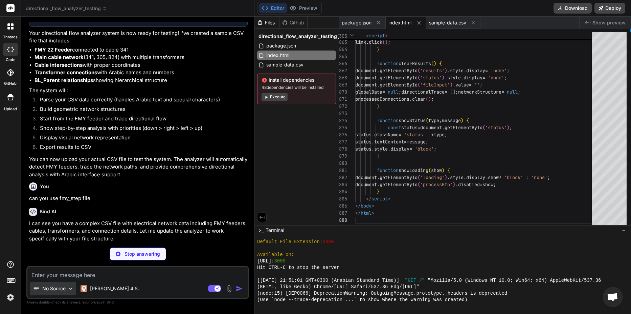
click at [59, 287] on p "No Source" at bounding box center [53, 288] width 23 height 7
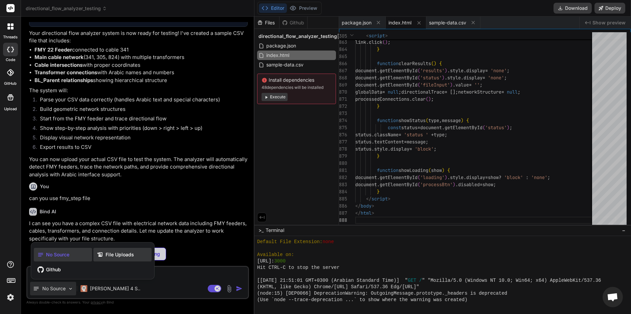
click at [109, 256] on span "File Uploads" at bounding box center [120, 254] width 28 height 7
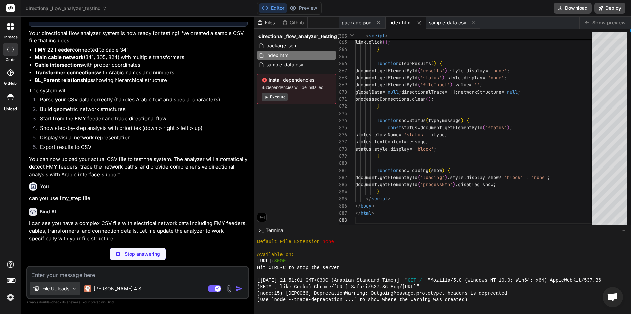
click at [71, 288] on div "File Uploads" at bounding box center [55, 288] width 50 height 14
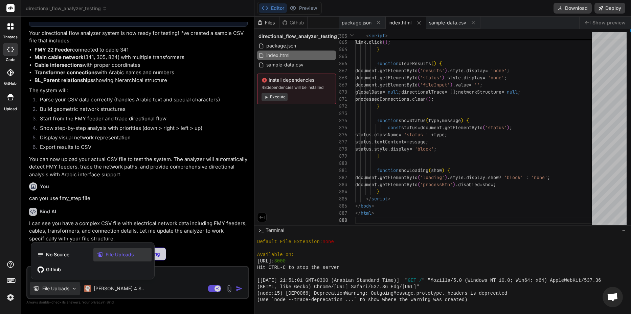
click at [185, 276] on div at bounding box center [315, 157] width 631 height 314
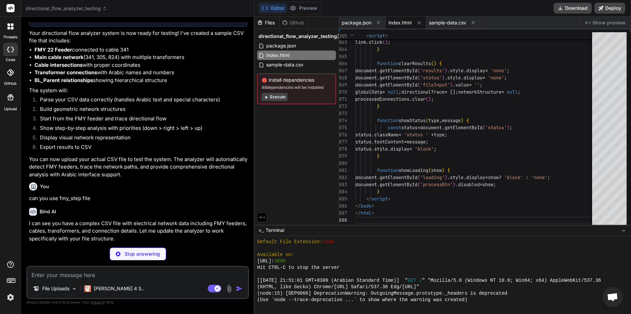
click at [233, 285] on img at bounding box center [229, 288] width 8 height 8
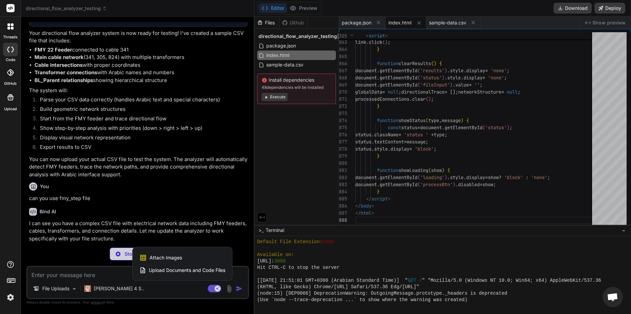
click at [200, 270] on span "Upload Documents and Code Files" at bounding box center [187, 269] width 77 height 7
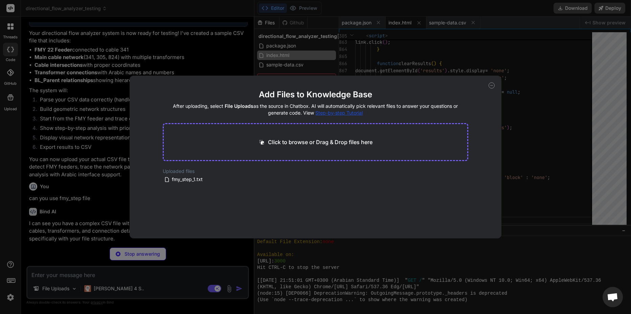
click at [253, 140] on div "Click to browse or Drag & Drop files here" at bounding box center [316, 142] width 306 height 38
click at [291, 140] on p "Click to browse or Drag & Drop files here" at bounding box center [320, 142] width 105 height 8
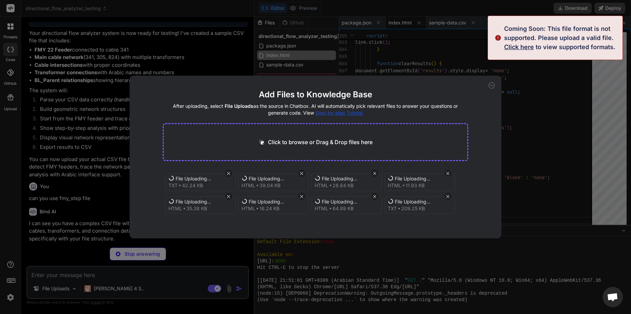
type textarea "x"
type textarea "function showLoading(show) { document.getElementById('loading').style.display =…"
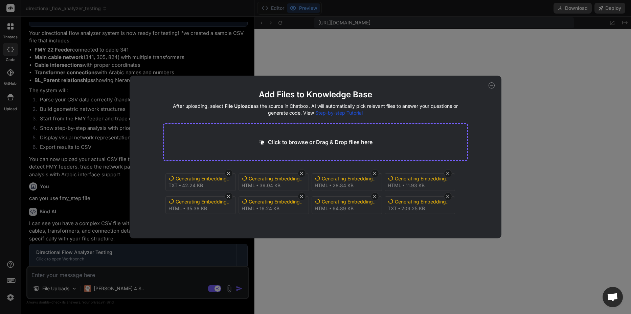
scroll to position [3, 0]
click at [492, 83] on icon at bounding box center [492, 85] width 6 height 6
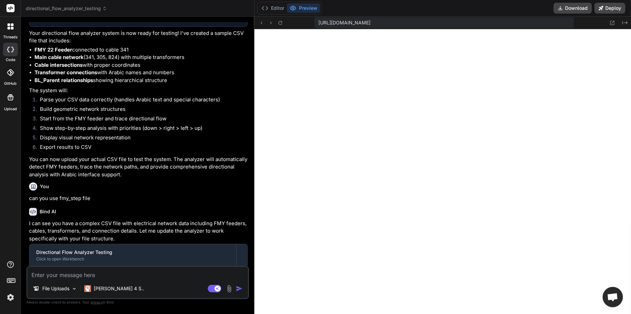
type textarea "x"
click at [91, 274] on textarea at bounding box center [137, 272] width 221 height 12
type textarea "v"
type textarea "x"
type textarea "v["
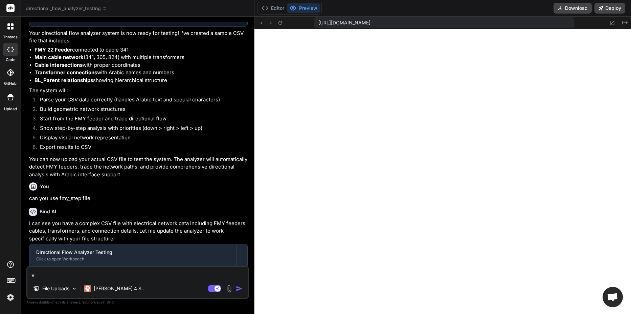
type textarea "x"
type textarea "v[u"
type textarea "x"
type textarea "v[u"
type textarea "x"
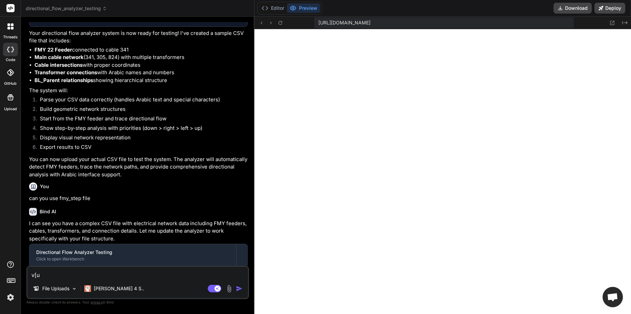
type textarea "v[u"
type textarea "x"
type textarea "v["
type textarea "x"
type textarea "v"
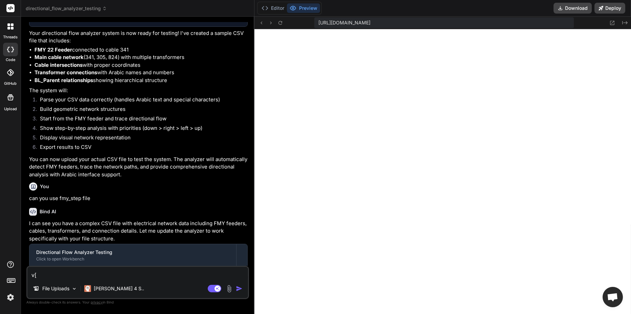
type textarea "x"
type textarea "ر"
type textarea "x"
type textarea "رج"
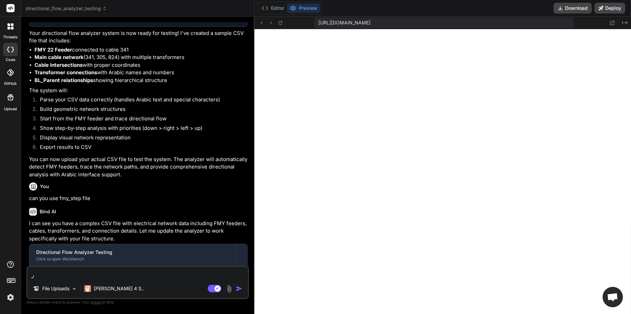
type textarea "x"
type textarea "رجع"
type textarea "x"
type textarea "رجع"
type textarea "x"
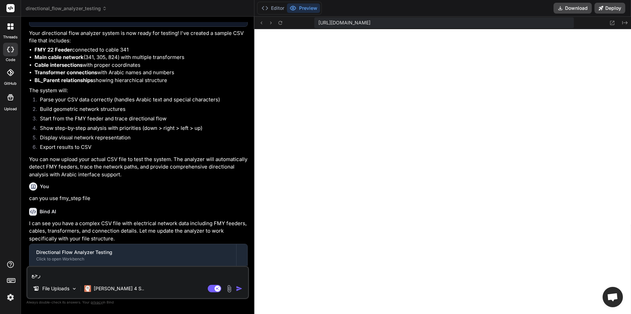
type textarea "رجع ا"
type textarea "x"
type textarea "رجع ال"
type textarea "x"
type textarea "رجع الك"
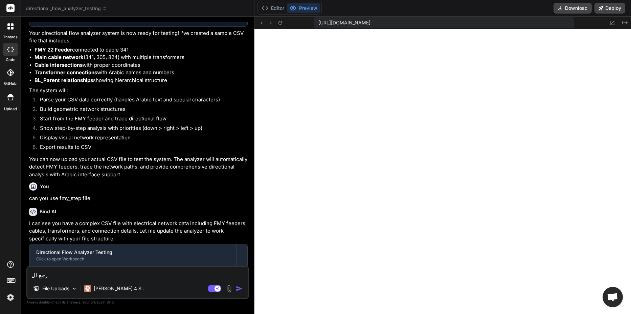
type textarea "x"
type textarea "رجع الكو"
type textarea "x"
type textarea "رجع الكود"
type textarea "x"
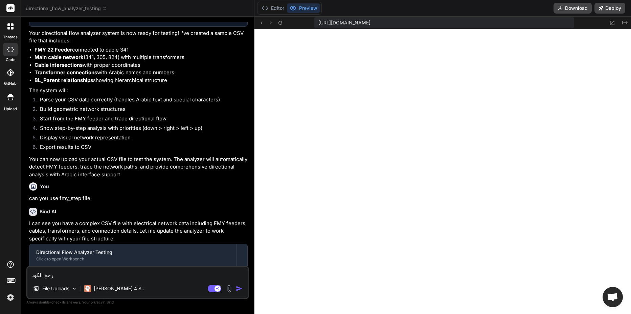
type textarea "رجع الكود"
type textarea "x"
type textarea "رجع الكود ل"
type textarea "x"
type textarea "رجع الكود لل"
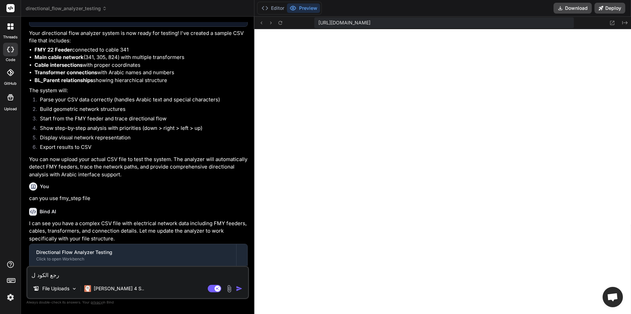
type textarea "x"
type textarea "رجع الكود للس"
type textarea "x"
type textarea "رجع الكود للسا"
type textarea "x"
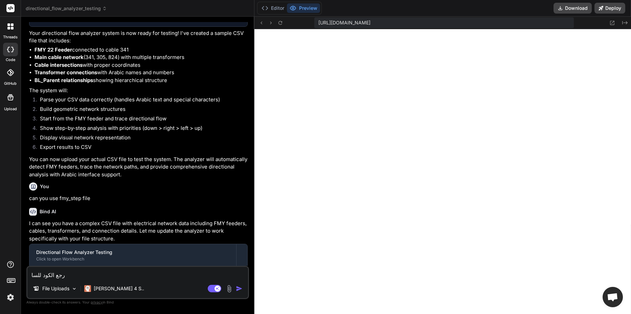
type textarea "رجع الكود للساب"
type textarea "x"
type textarea "رجع الكود للسابق"
type textarea "x"
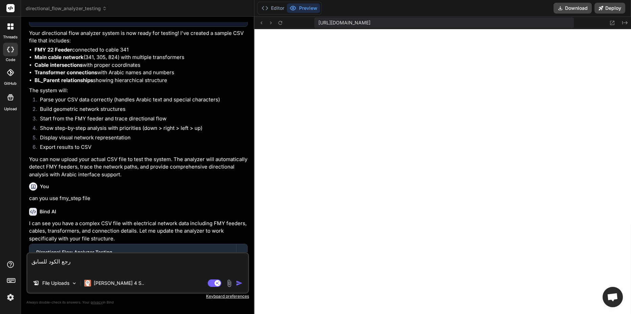
type textarea "رجع الكود للسابق"
type textarea "x"
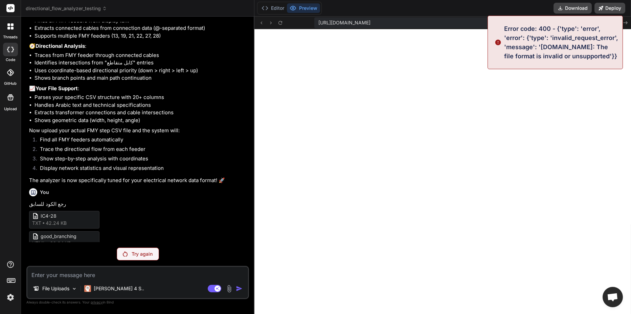
scroll to position [2948, 0]
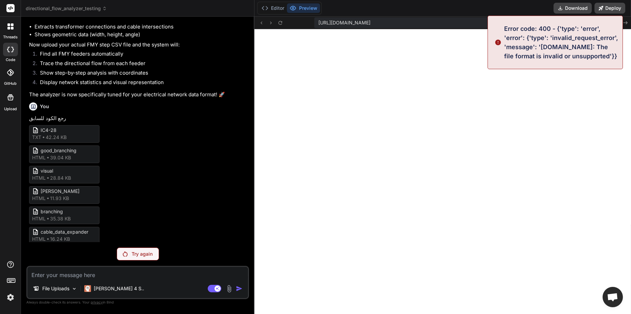
click at [153, 255] on div "Try again" at bounding box center [138, 253] width 42 height 13
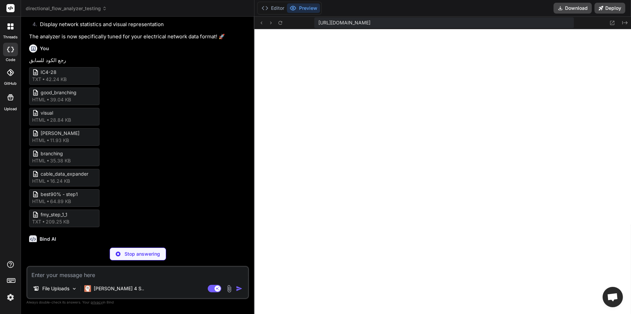
scroll to position [3018, 0]
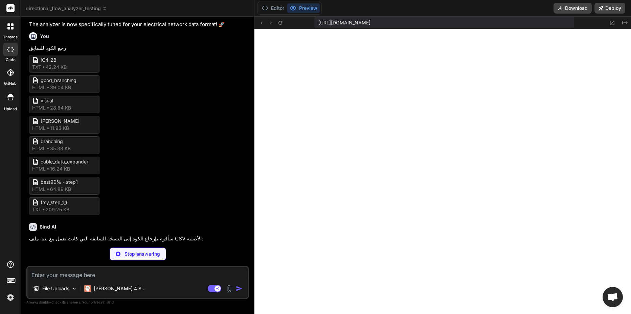
click at [95, 272] on textarea at bounding box center [137, 272] width 221 height 12
click at [230, 286] on img at bounding box center [229, 288] width 8 height 8
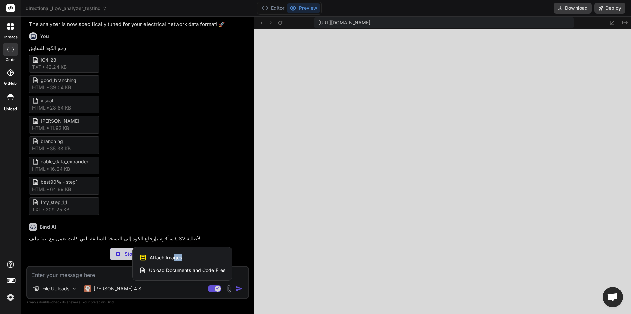
drag, startPoint x: 173, startPoint y: 255, endPoint x: 200, endPoint y: 250, distance: 28.2
click at [200, 250] on div "Attach Images Image attachments are only supported in Claude and Gemini models.…" at bounding box center [183, 263] width 100 height 33
drag, startPoint x: 200, startPoint y: 250, endPoint x: 199, endPoint y: 266, distance: 16.7
click at [199, 266] on span "Upload Documents and Code Files" at bounding box center [187, 269] width 77 height 7
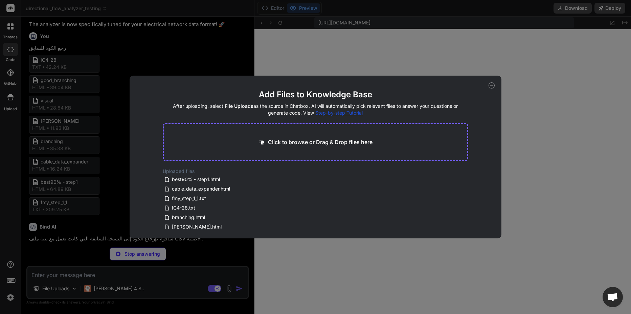
click at [283, 145] on p "Click to browse or Drag & Drop files here" at bounding box center [320, 142] width 105 height 8
type textarea "x"
type input "C:\fakepath\ic4-28-second - Copy.txt"
click at [490, 86] on icon at bounding box center [492, 85] width 6 height 6
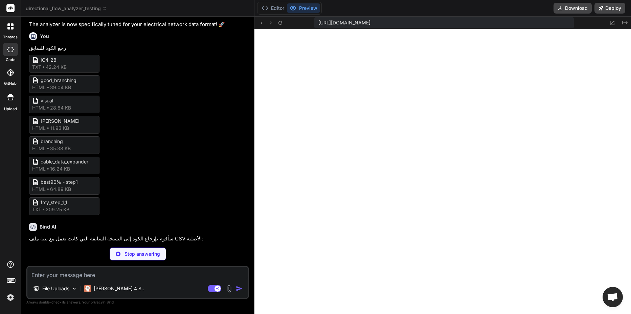
type textarea "x"
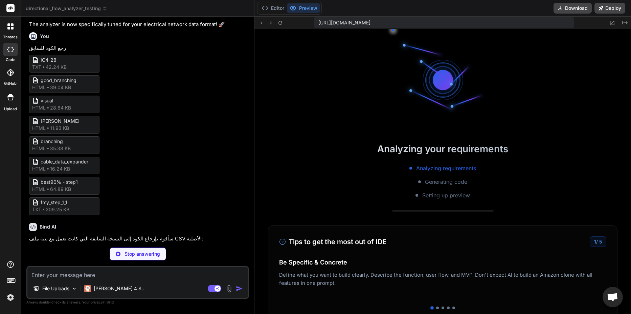
scroll to position [817, 0]
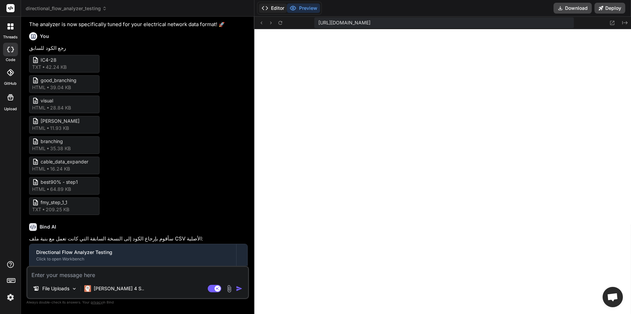
click at [275, 9] on button "Editor" at bounding box center [273, 7] width 28 height 9
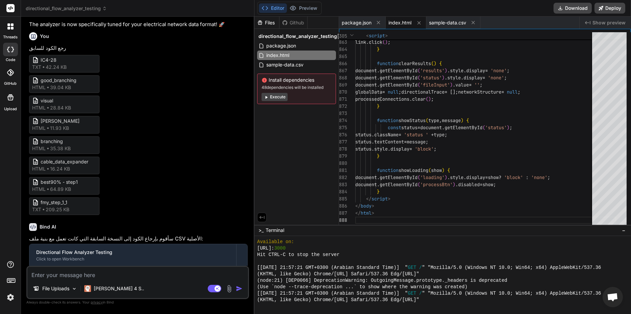
click at [285, 93] on button "Execute" at bounding box center [275, 97] width 26 height 8
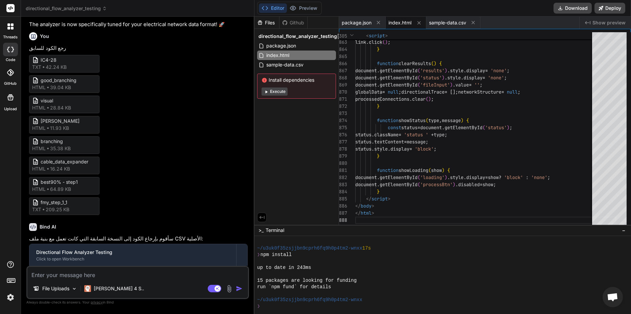
scroll to position [907, 0]
type textarea "x"
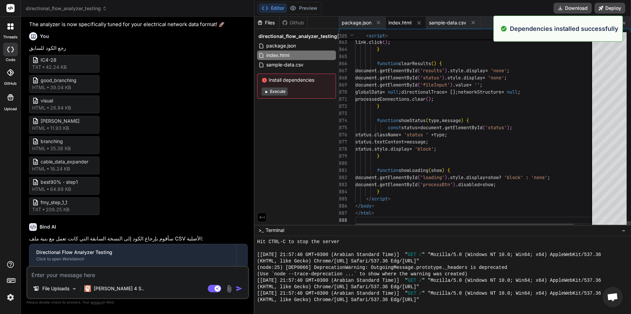
scroll to position [1106, 0]
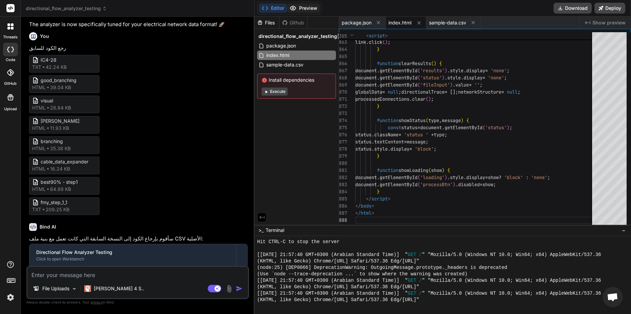
drag, startPoint x: 301, startPoint y: 9, endPoint x: 306, endPoint y: 12, distance: 5.5
click at [301, 9] on button "Preview" at bounding box center [303, 7] width 33 height 9
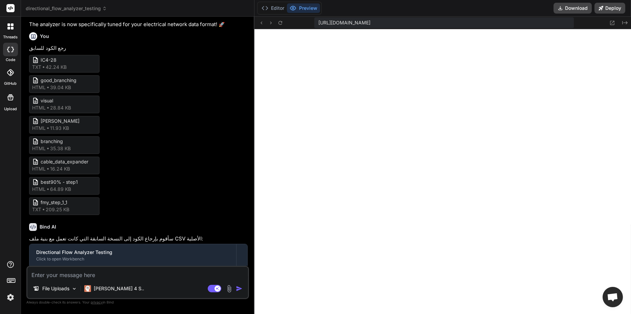
click at [131, 274] on textarea at bounding box center [137, 272] width 221 height 12
type textarea "["
type textarea "x"
type textarea "[v"
type textarea "x"
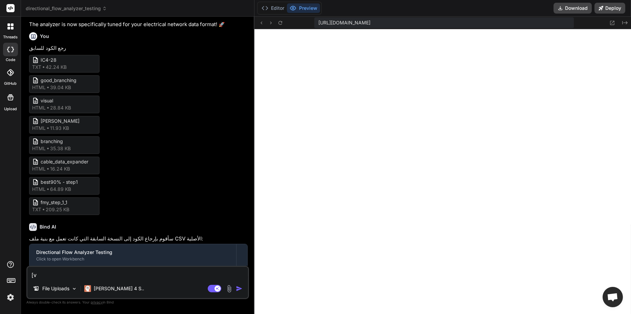
type textarea "[vf"
type textarea "x"
type textarea "[vf"
type textarea "x"
type textarea "[vf"
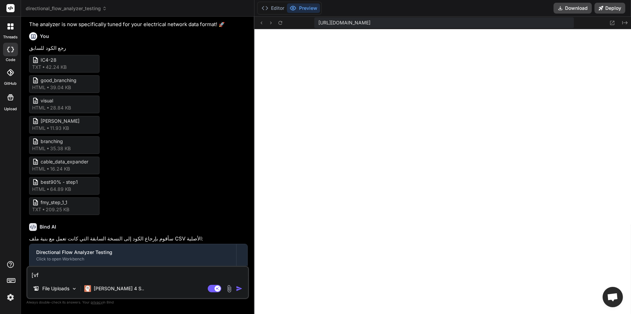
type textarea "x"
type textarea "[v"
type textarea "x"
type textarea "["
type textarea "x"
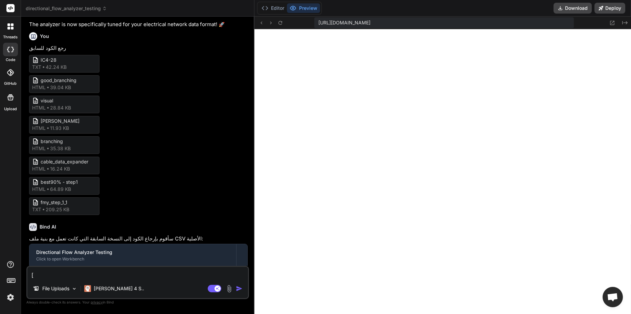
type textarea "x"
type textarea "ج"
type textarea "x"
type textarea "جر"
type textarea "x"
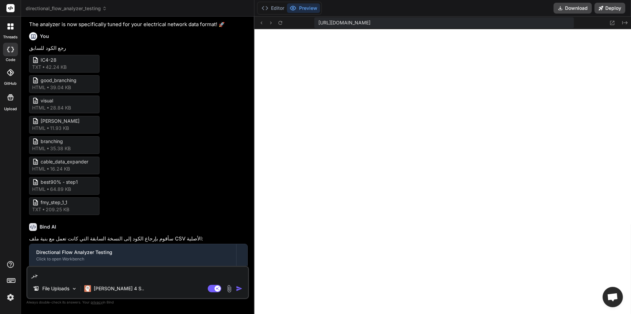
type textarea "جرب"
type textarea "x"
type textarea "جرب"
type textarea "x"
type textarea "جرب ا"
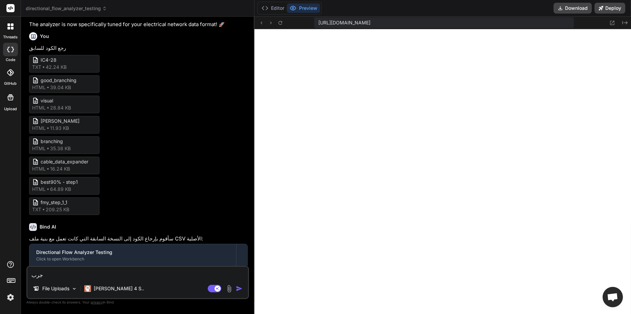
type textarea "x"
type textarea "جرب ال"
type textarea "x"
type textarea "جرب الك"
type textarea "x"
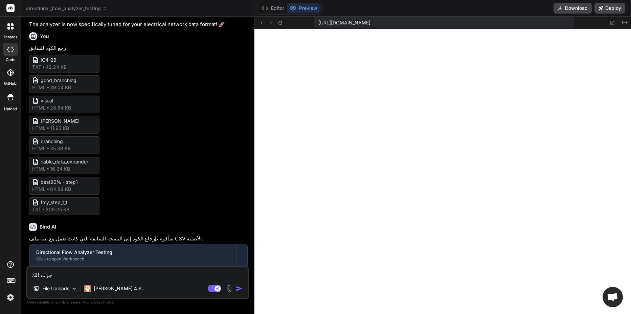
type textarea "جرب الكو"
type textarea "x"
type textarea "جرب الكود"
paste textarea "ic4-28-second - Copy"
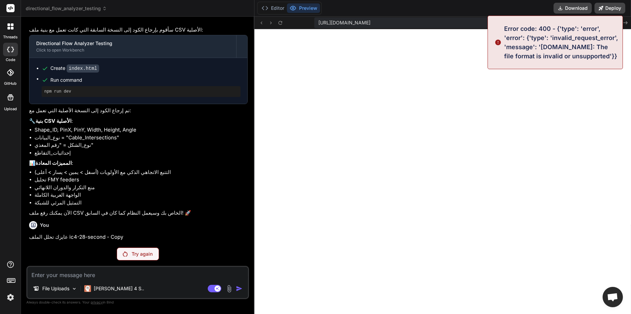
scroll to position [3203, 0]
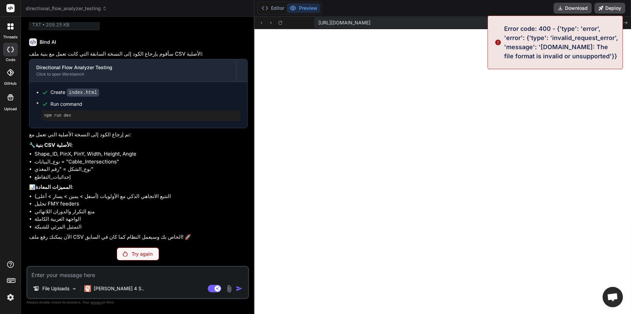
click at [136, 251] on p "Try again" at bounding box center [142, 253] width 21 height 7
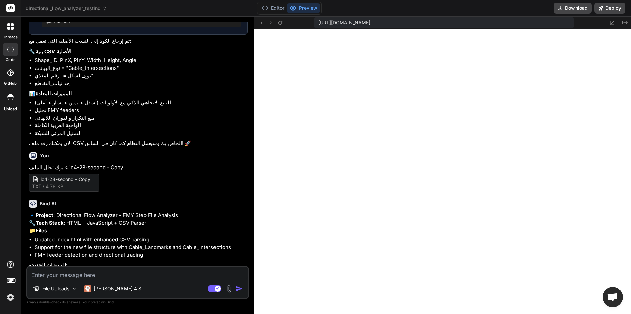
scroll to position [3312, 0]
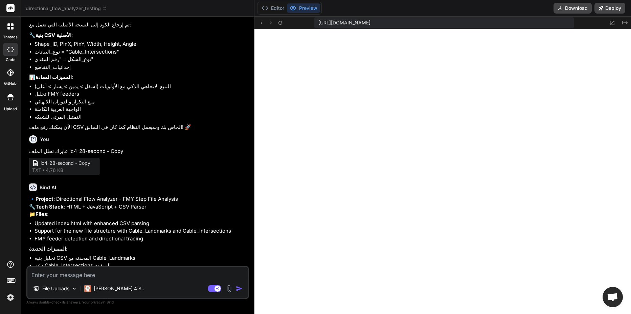
click at [120, 271] on textarea at bounding box center [137, 272] width 221 height 12
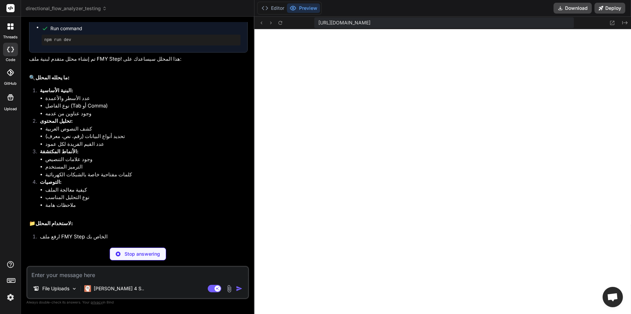
scroll to position [3699, 0]
click at [272, 7] on button "Editor" at bounding box center [273, 7] width 28 height 9
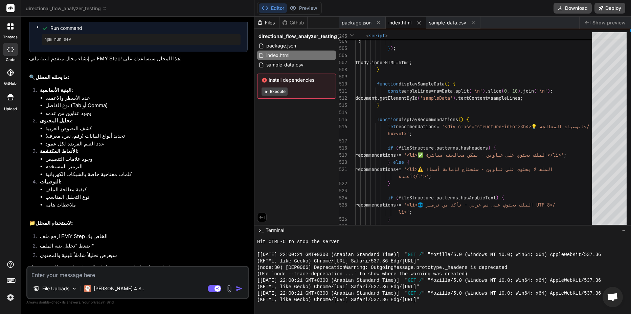
scroll to position [3675, 0]
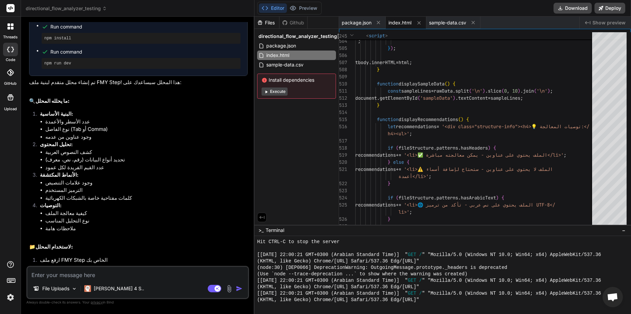
click at [13, 29] on icon at bounding box center [12, 28] width 3 height 3
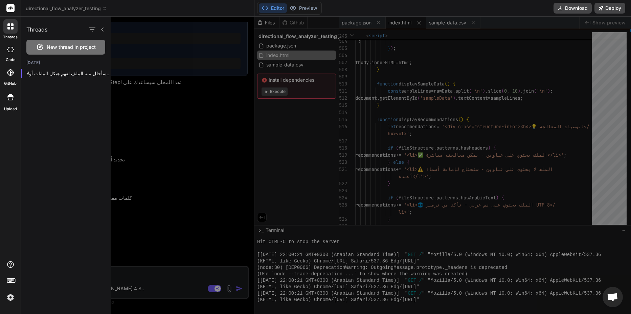
click at [14, 30] on div at bounding box center [10, 26] width 14 height 14
click at [137, 127] on div at bounding box center [382, 165] width 542 height 297
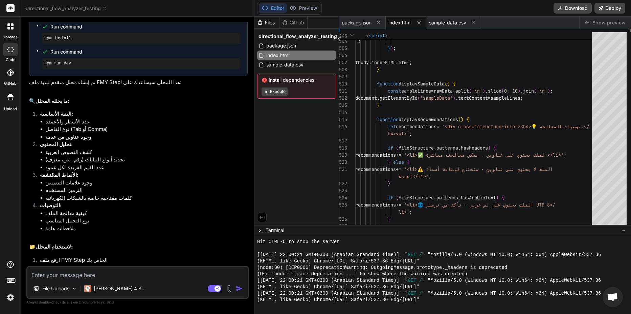
click at [103, 256] on li "ارفع ملف FMY Step الخاص بك" at bounding box center [141, 260] width 213 height 9
click at [94, 256] on li "ارفع ملف FMY Step الخاص بك" at bounding box center [141, 260] width 213 height 9
click at [74, 294] on div "File Uploads" at bounding box center [55, 288] width 50 height 14
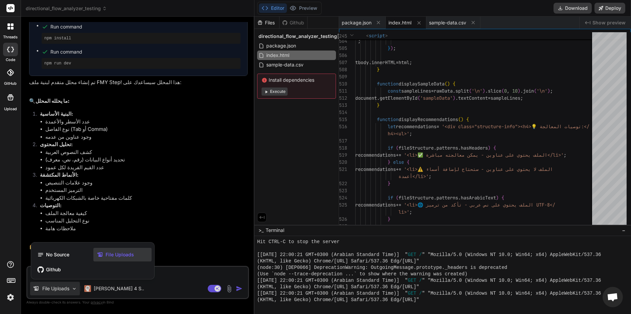
click at [74, 294] on div at bounding box center [315, 157] width 631 height 314
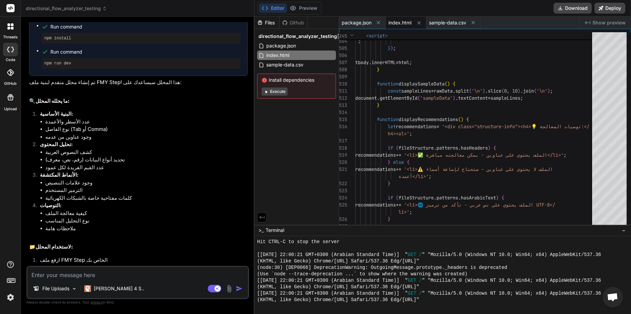
click at [152, 276] on textarea at bounding box center [137, 272] width 221 height 12
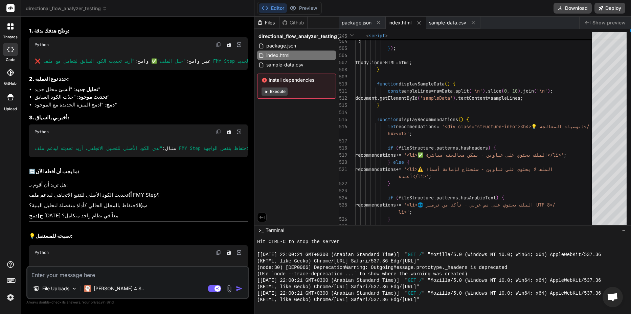
scroll to position [4083, 0]
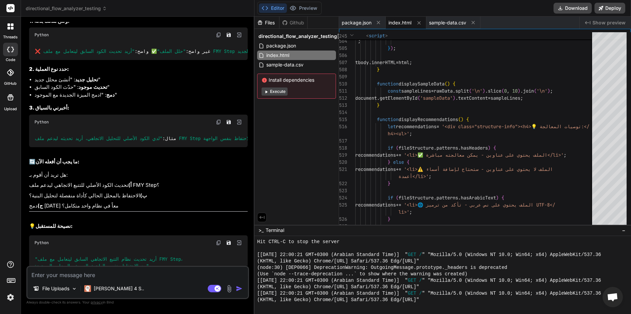
click at [98, 270] on textarea at bounding box center [137, 272] width 221 height 12
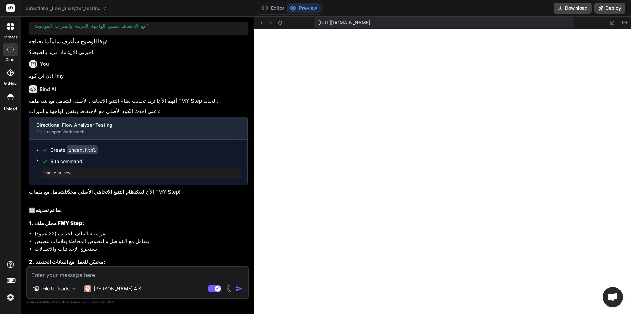
scroll to position [4390, 0]
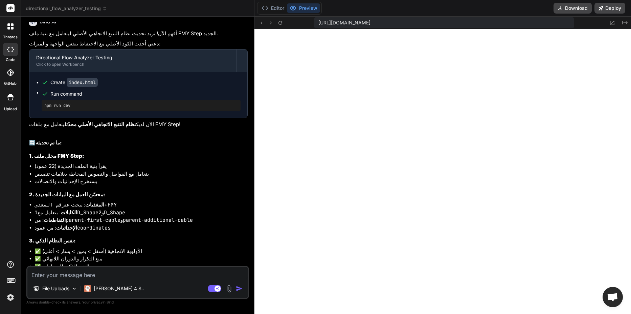
click at [95, 274] on textarea at bounding box center [137, 272] width 221 height 12
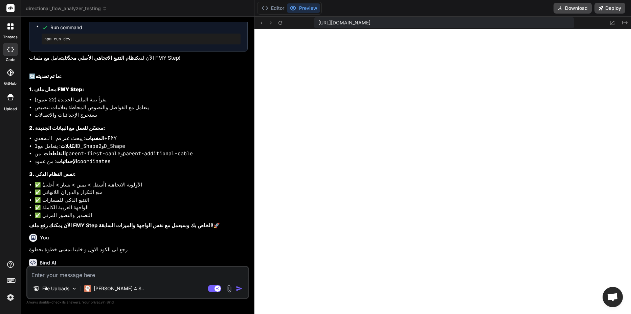
scroll to position [4460, 0]
